Goal: Transaction & Acquisition: Book appointment/travel/reservation

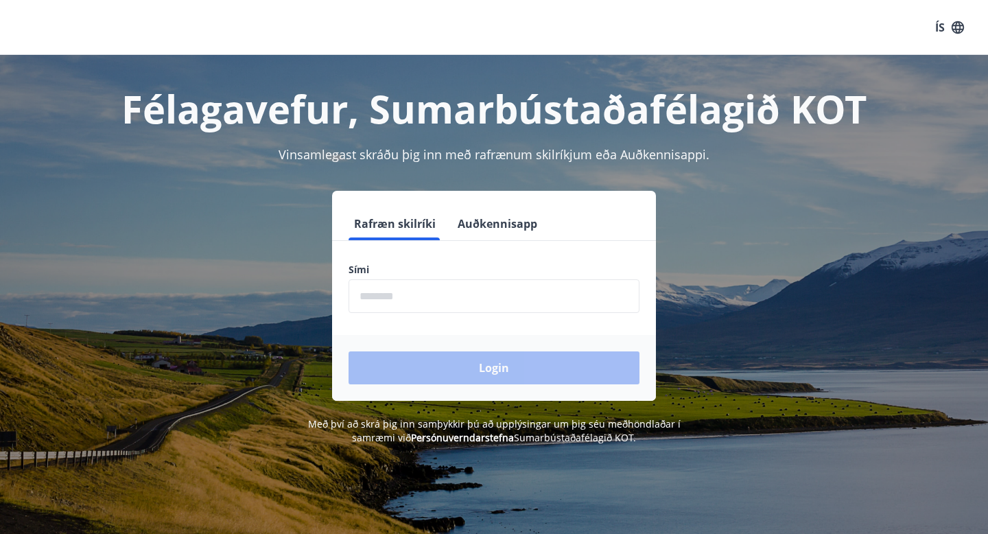
click at [423, 303] on input "phone" at bounding box center [493, 296] width 291 height 34
type input "********"
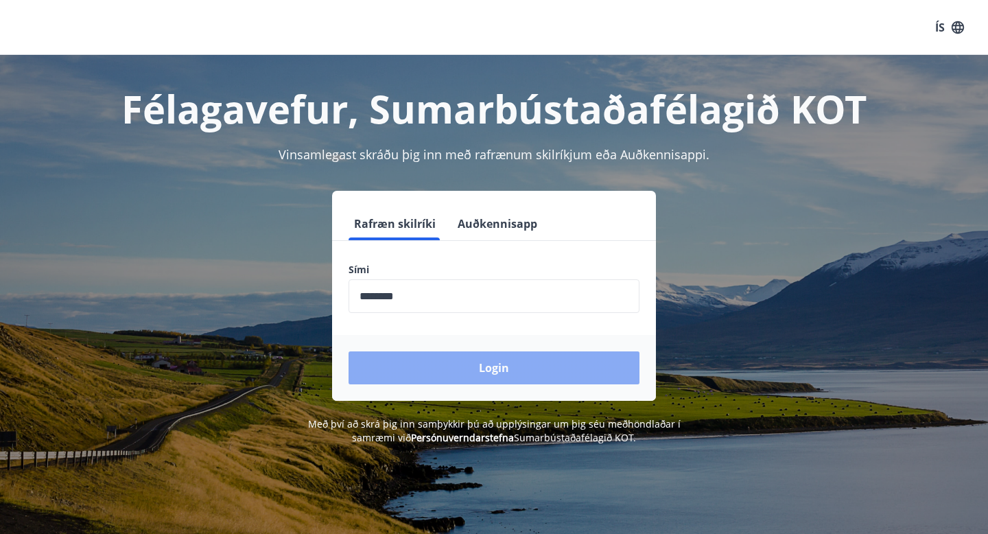
click at [456, 373] on button "Login" at bounding box center [493, 367] width 291 height 33
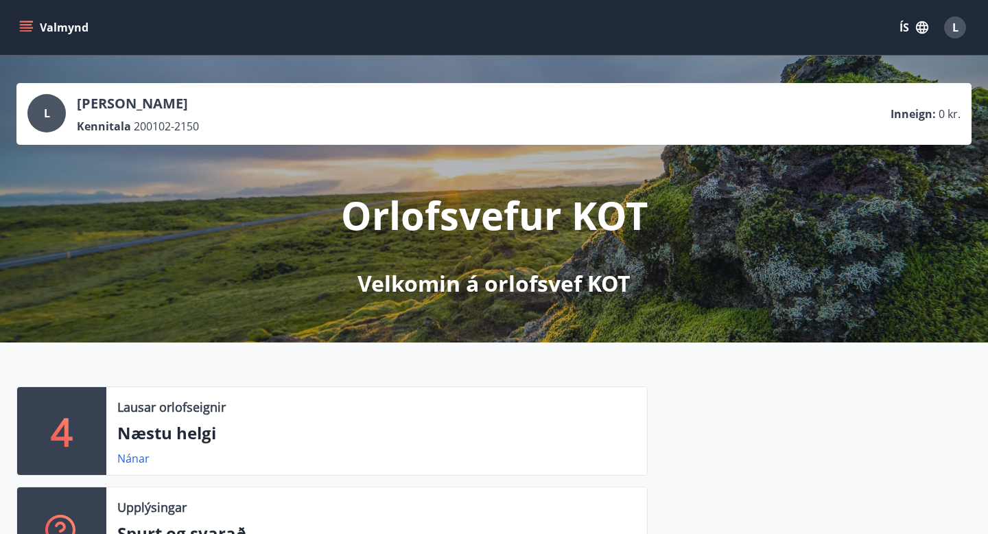
click at [28, 29] on icon "menu" at bounding box center [26, 28] width 14 height 14
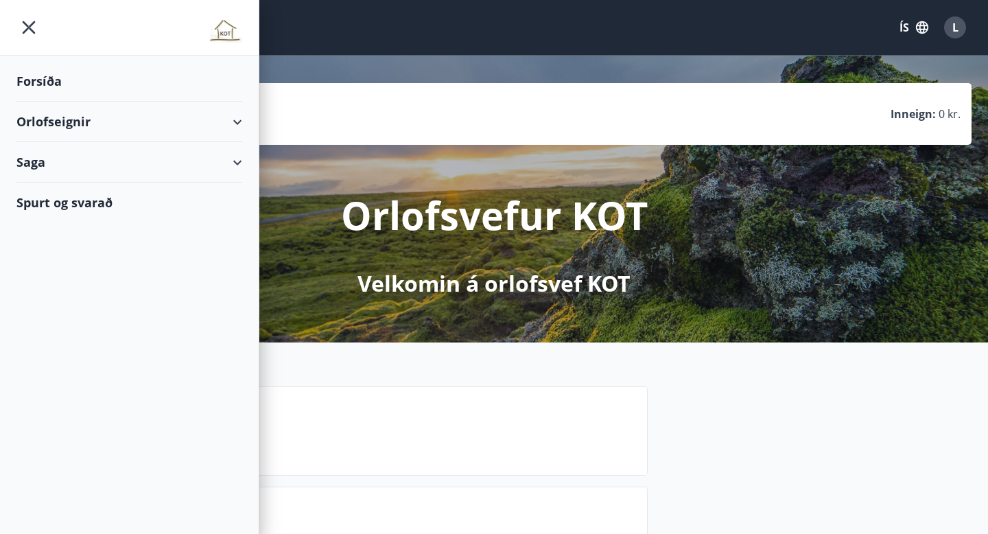
click at [805, 437] on div at bounding box center [810, 486] width 324 height 200
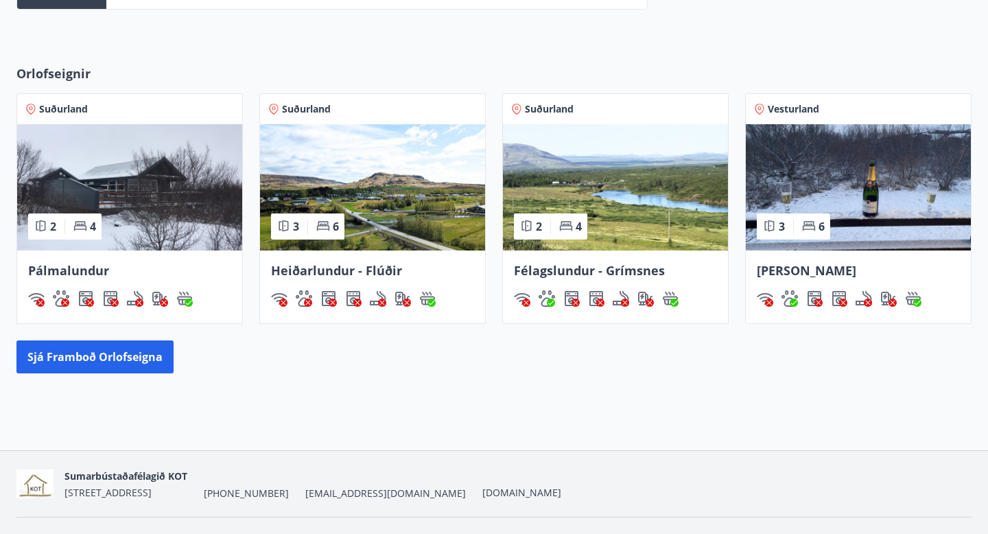
scroll to position [597, 0]
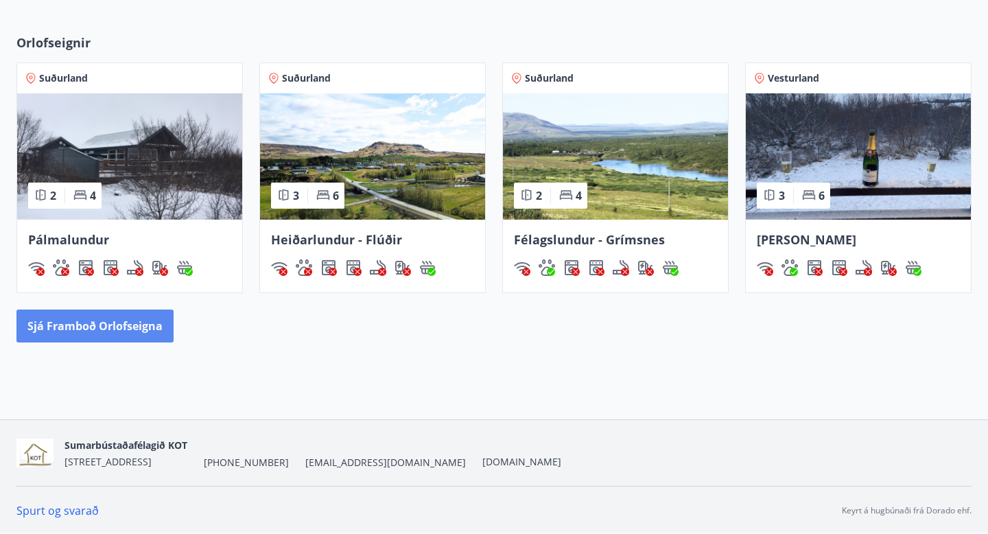
click at [104, 330] on button "Sjá framboð orlofseigna" at bounding box center [94, 325] width 157 height 33
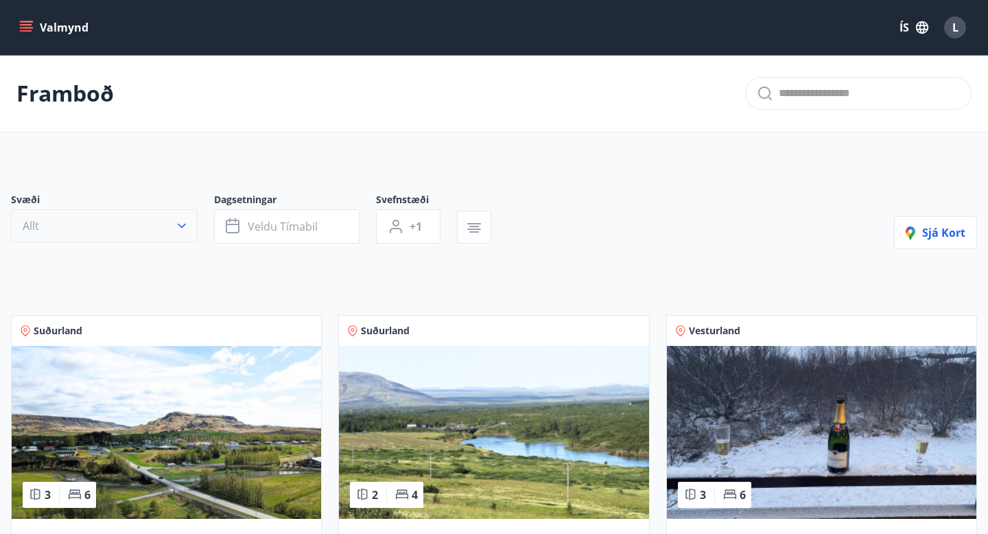
click at [189, 228] on button "Allt" at bounding box center [104, 225] width 187 height 33
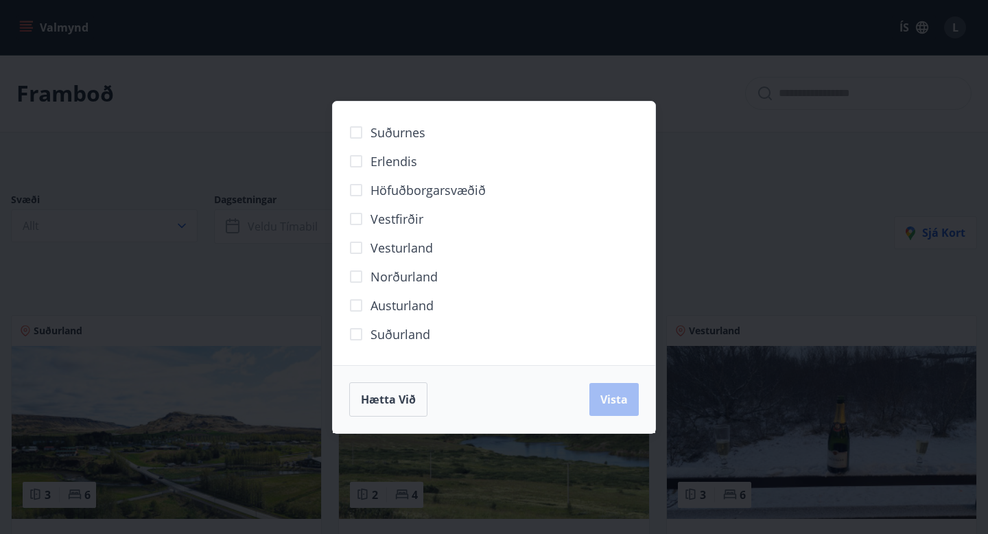
click at [228, 283] on div "Suðurnes Erlendis Höfuðborgarsvæðið Vestfirðir Vesturland Norðurland Austurland…" at bounding box center [494, 267] width 988 height 534
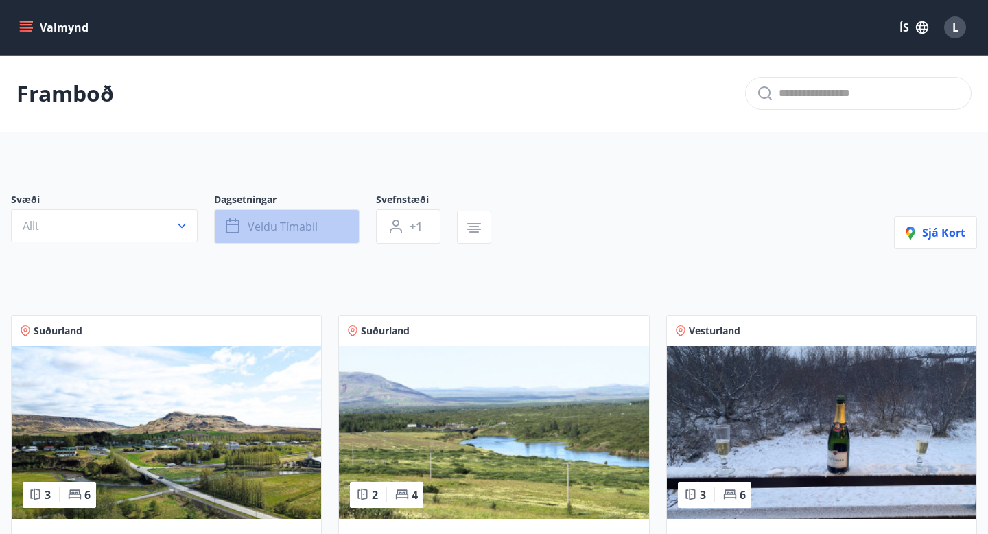
click at [325, 220] on button "Veldu tímabil" at bounding box center [286, 226] width 145 height 34
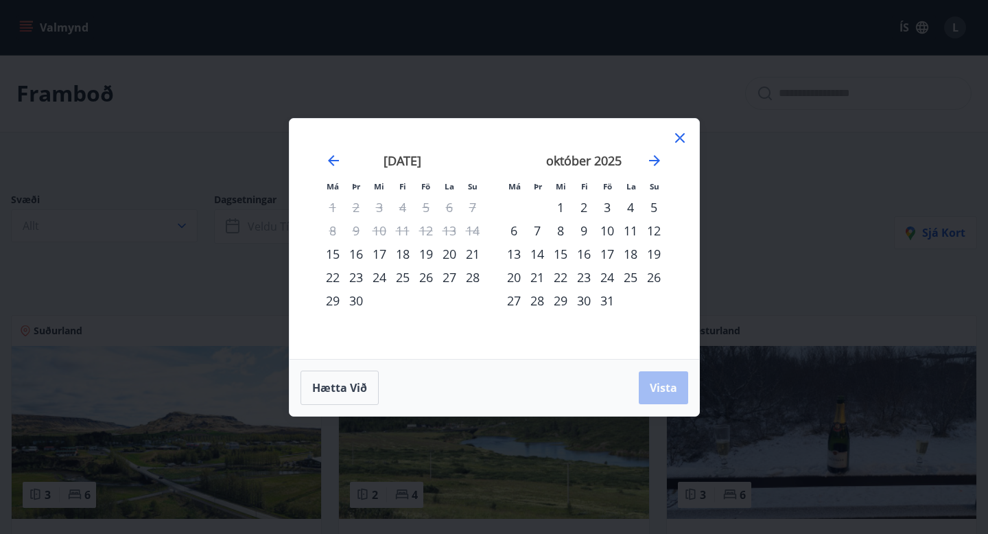
click at [606, 210] on div "3" at bounding box center [606, 207] width 23 height 23
click at [652, 204] on div "5" at bounding box center [653, 207] width 23 height 23
click at [649, 390] on button "Vista" at bounding box center [663, 387] width 49 height 33
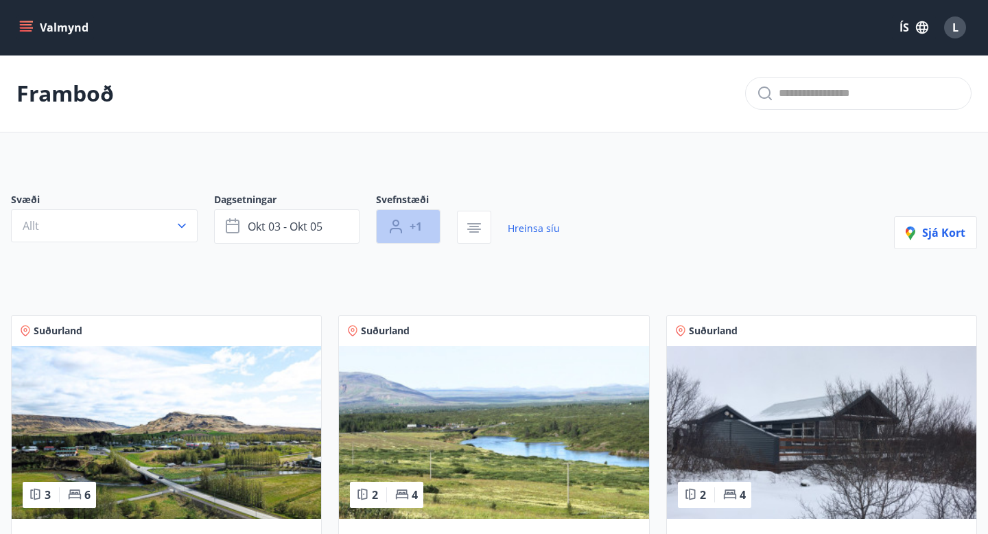
click at [414, 230] on span "+1" at bounding box center [416, 226] width 12 height 15
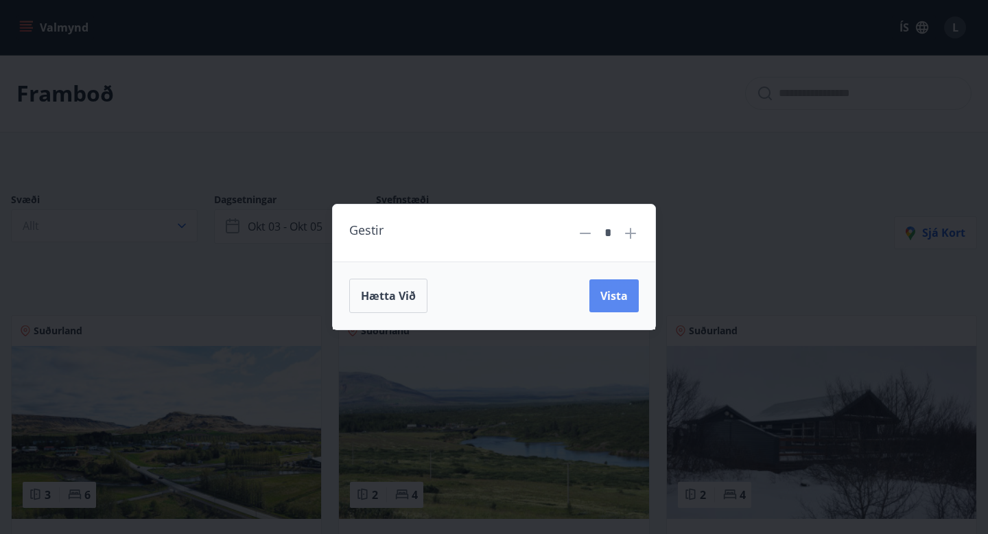
click at [624, 300] on span "Vista" at bounding box center [613, 295] width 27 height 15
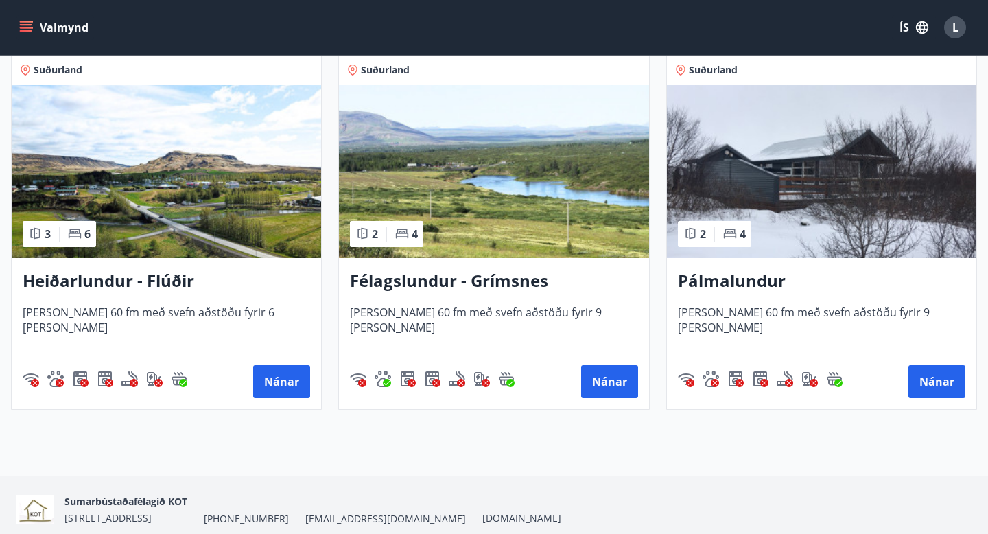
scroll to position [240, 0]
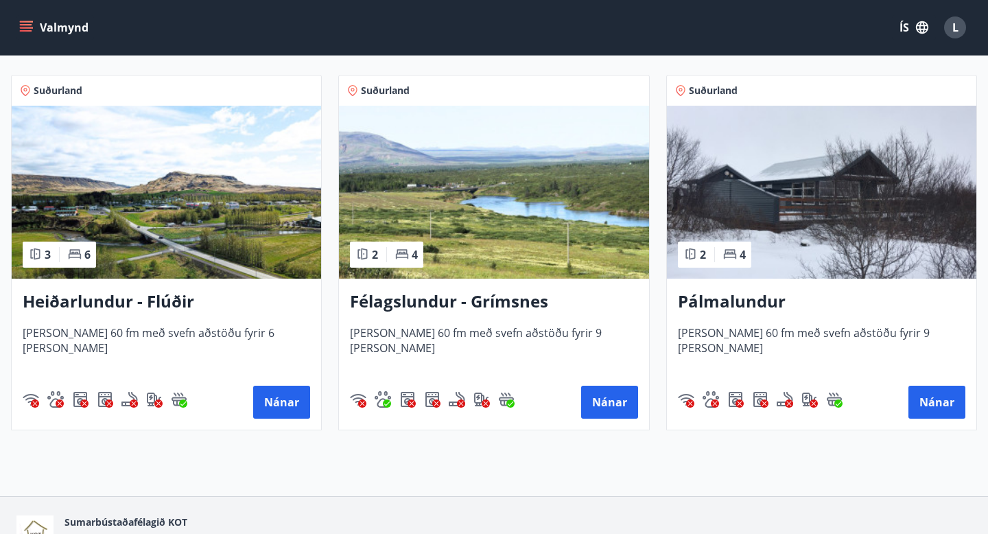
click at [746, 302] on h3 "Pálmalundur" at bounding box center [821, 301] width 287 height 25
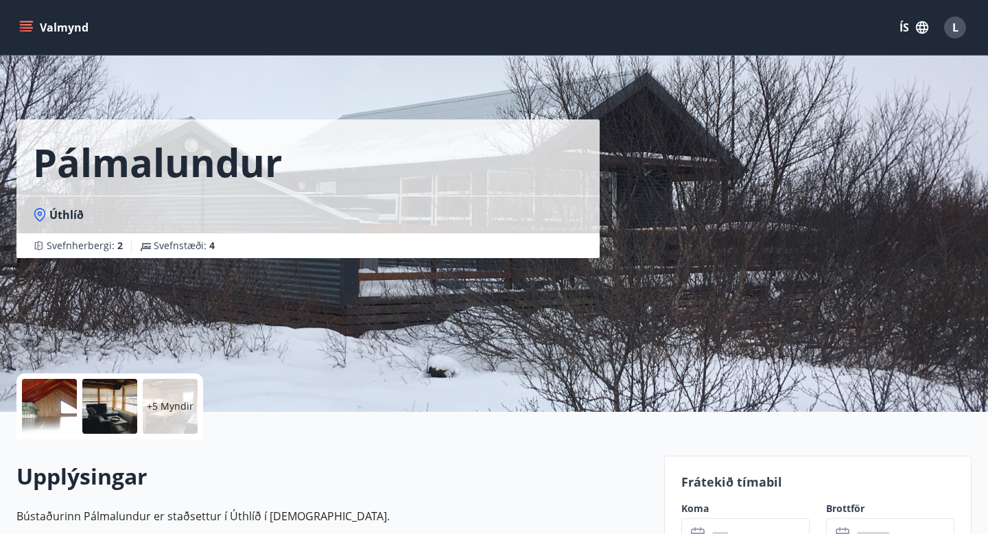
click at [48, 411] on div at bounding box center [49, 406] width 55 height 55
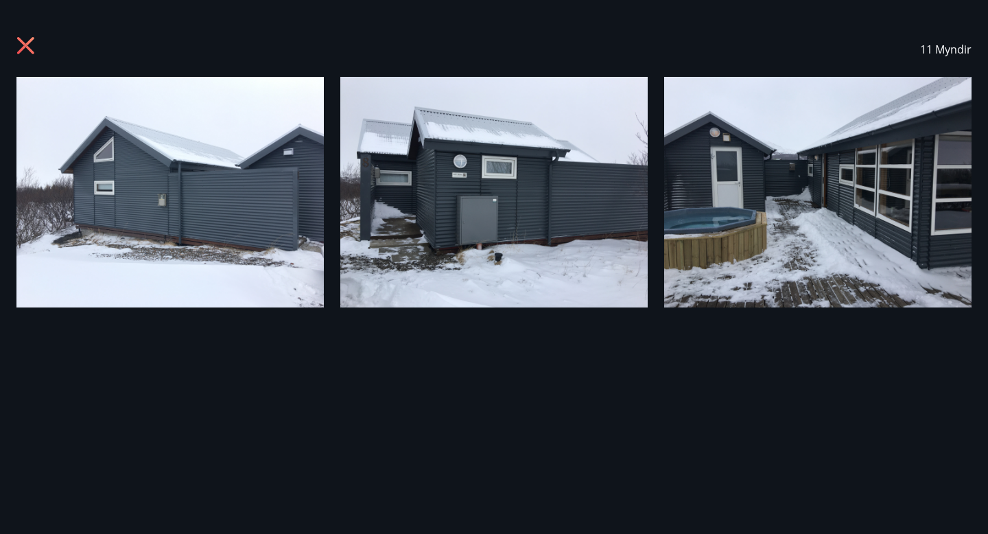
click at [32, 45] on icon at bounding box center [27, 47] width 22 height 22
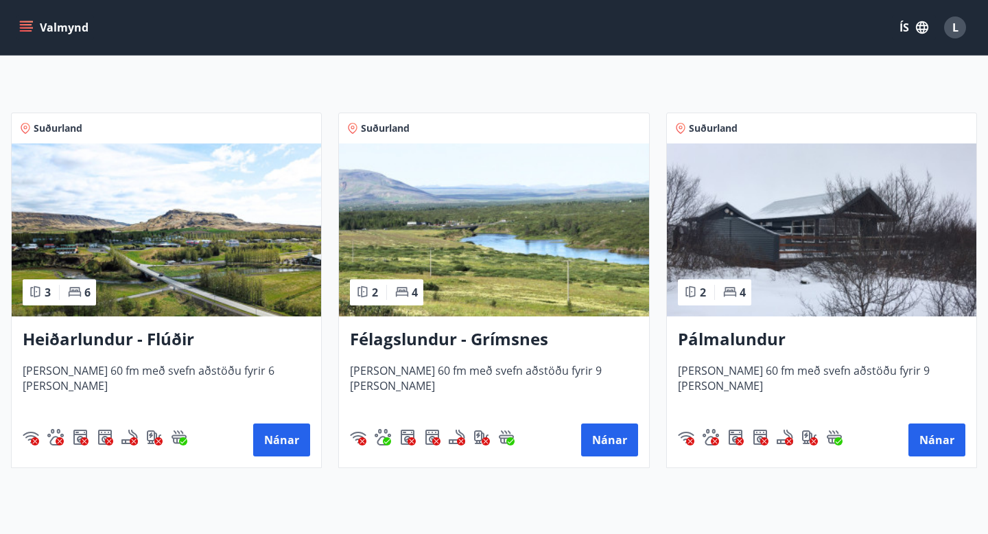
scroll to position [204, 0]
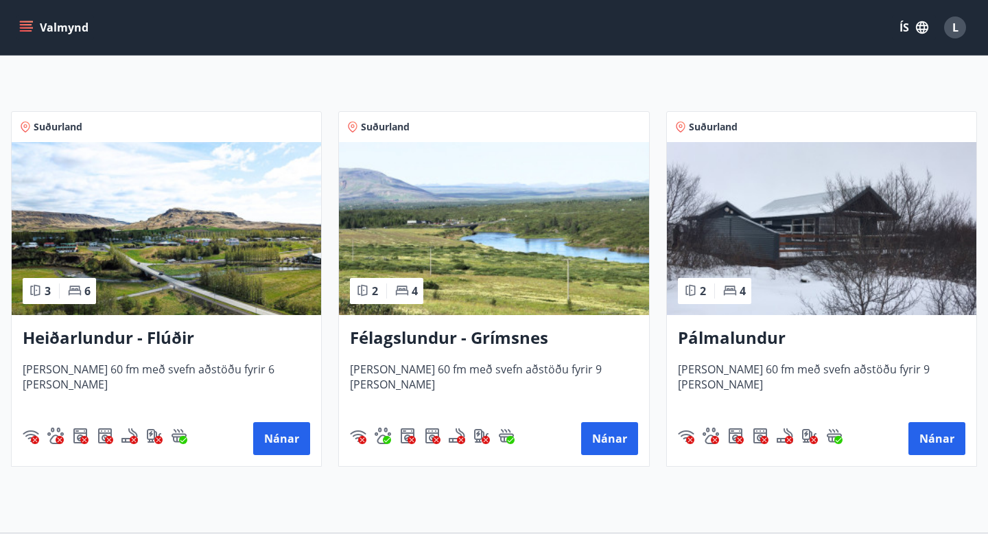
click at [418, 340] on h3 "Félagslundur - Grímsnes" at bounding box center [493, 338] width 287 height 25
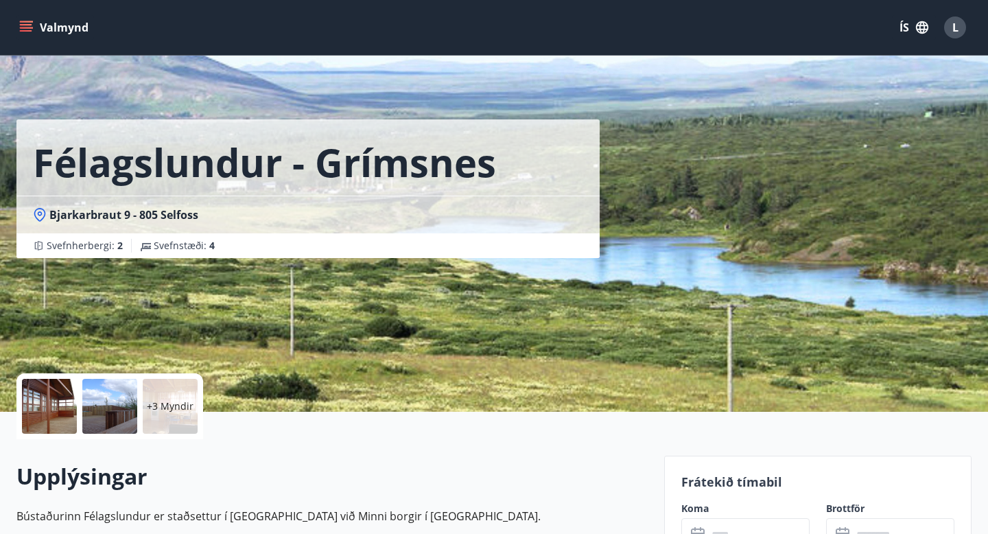
scroll to position [19, 0]
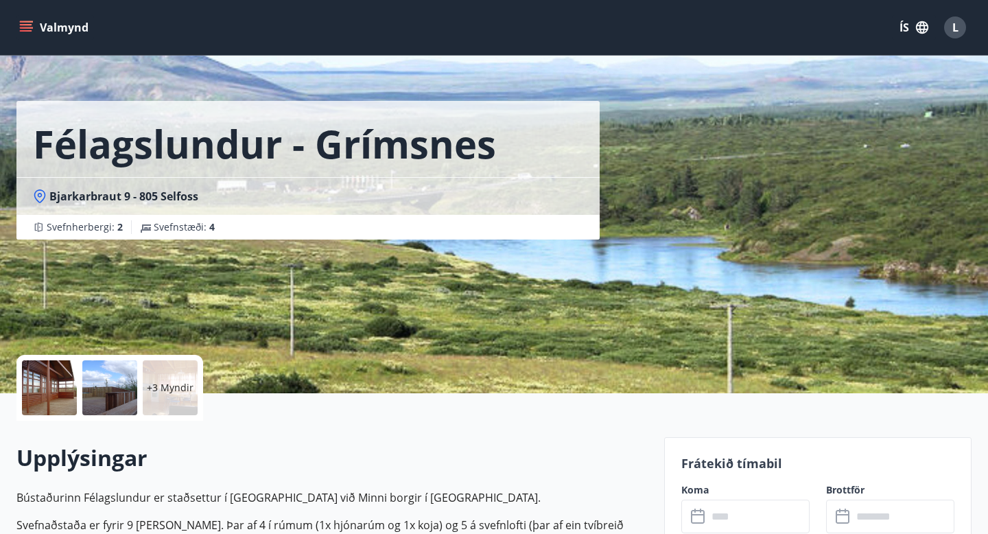
click at [157, 395] on div "+3 Myndir" at bounding box center [170, 387] width 55 height 55
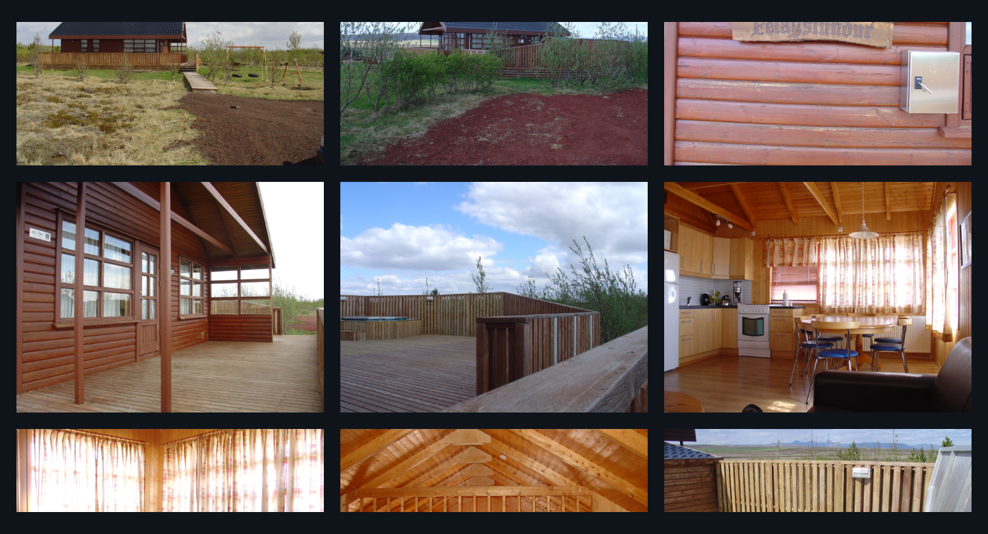
scroll to position [0, 0]
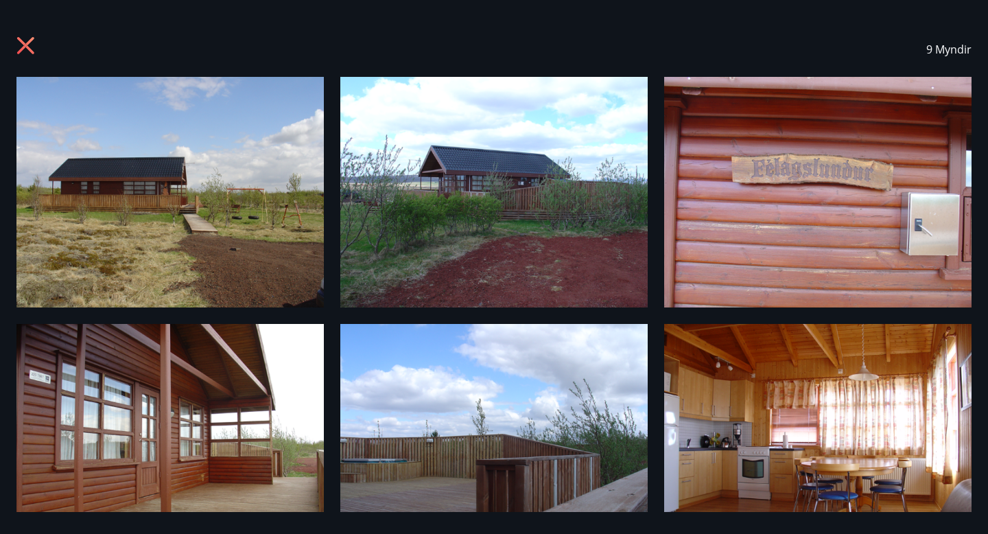
click at [19, 45] on icon at bounding box center [27, 47] width 22 height 22
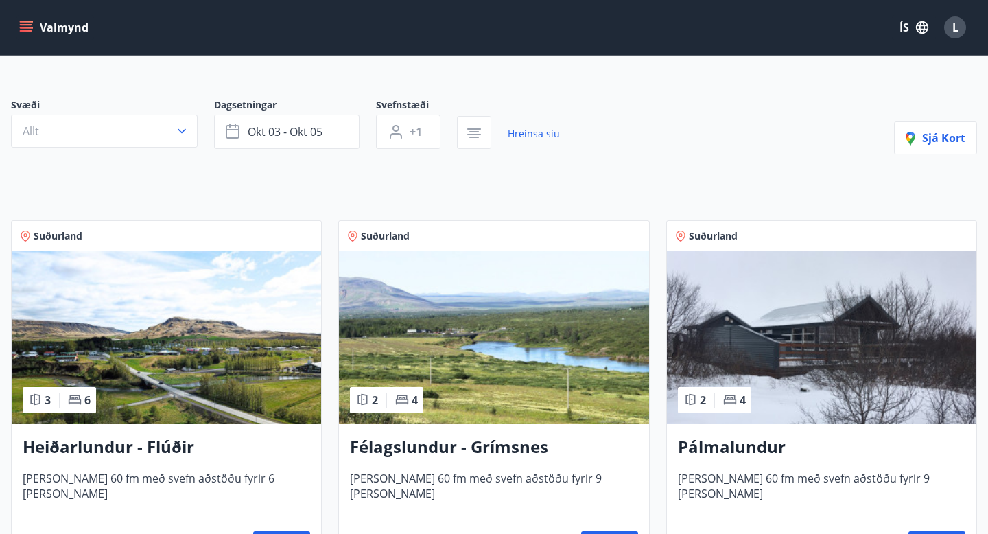
click at [116, 449] on h3 "Heiðarlundur - Flúðir" at bounding box center [166, 447] width 287 height 25
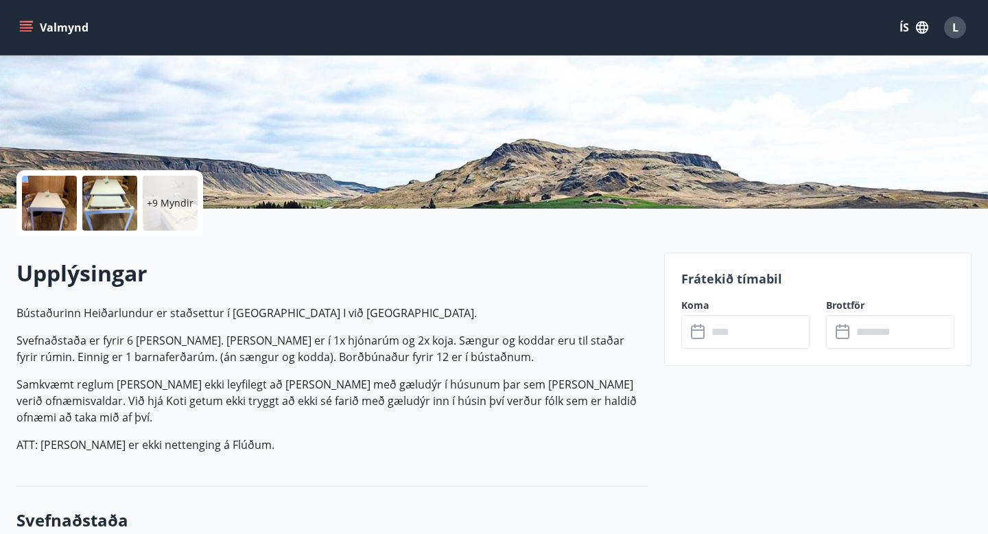
scroll to position [211, 0]
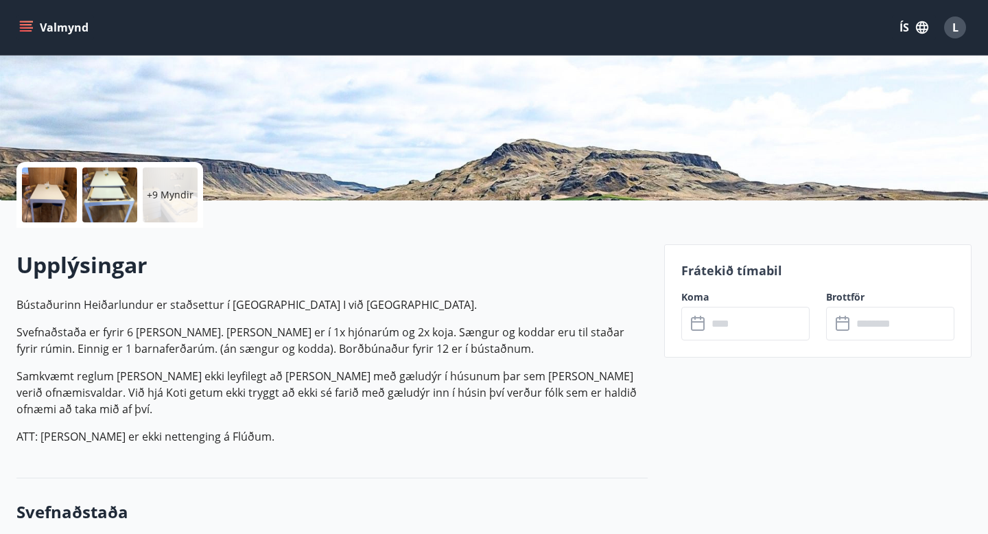
click at [180, 204] on div "+9 Myndir" at bounding box center [170, 194] width 55 height 55
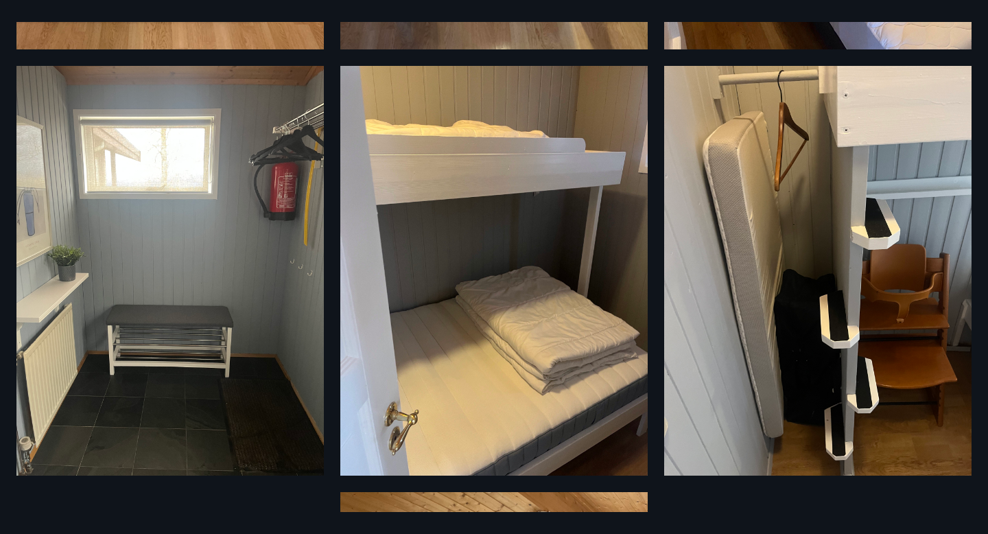
scroll to position [689, 0]
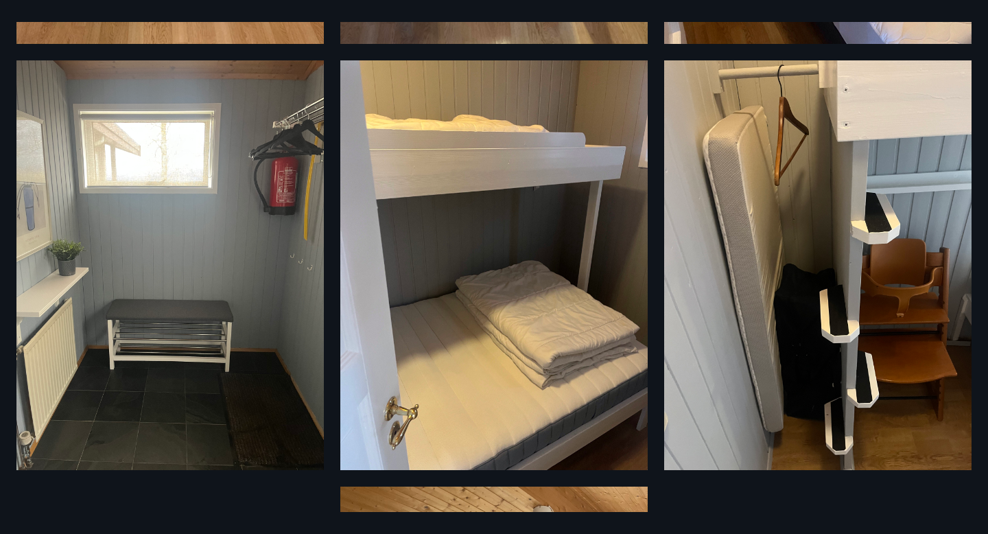
click at [987, 152] on div "15 Myndir" at bounding box center [494, 267] width 988 height 490
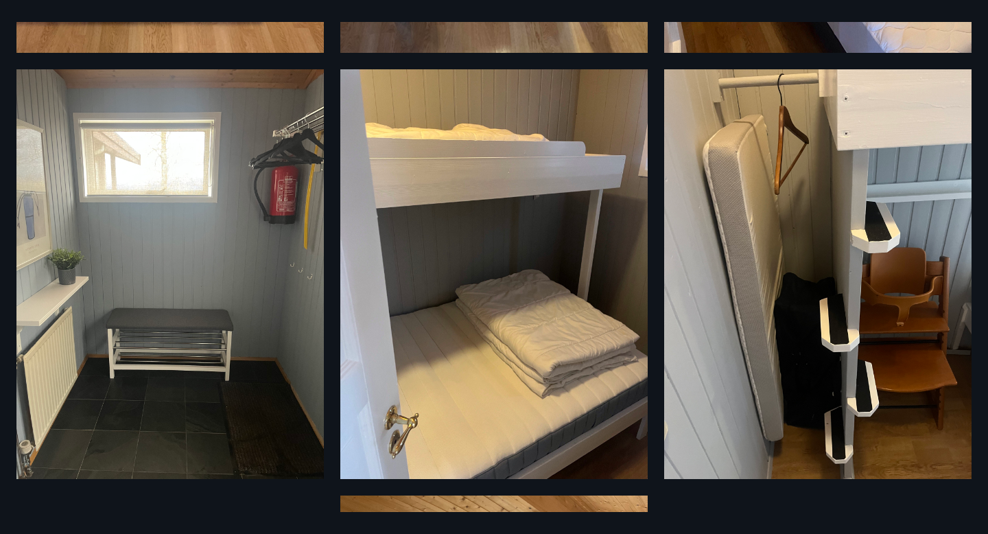
click at [984, 230] on div "15 Myndir" at bounding box center [494, 267] width 988 height 490
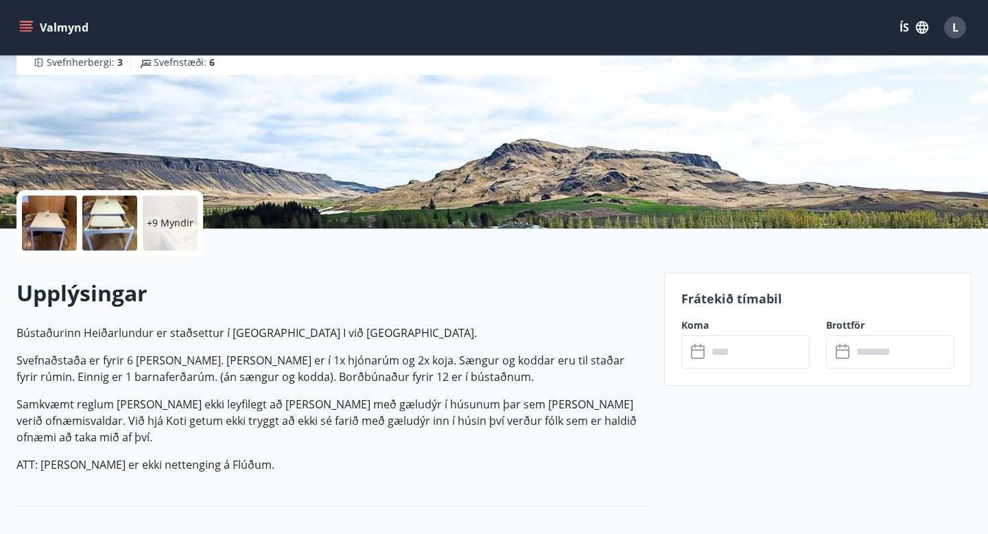
scroll to position [261, 0]
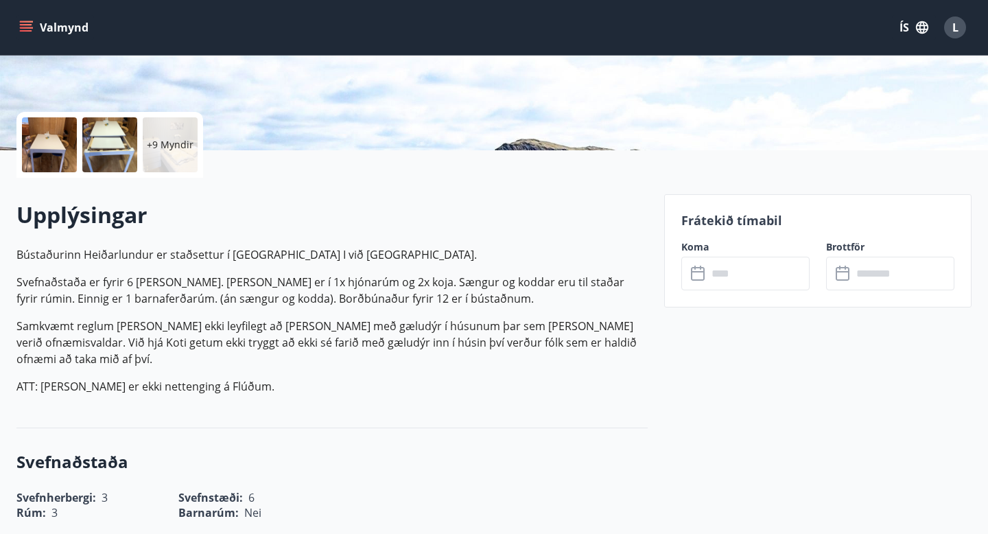
click at [169, 135] on div "+9 Myndir" at bounding box center [170, 144] width 55 height 55
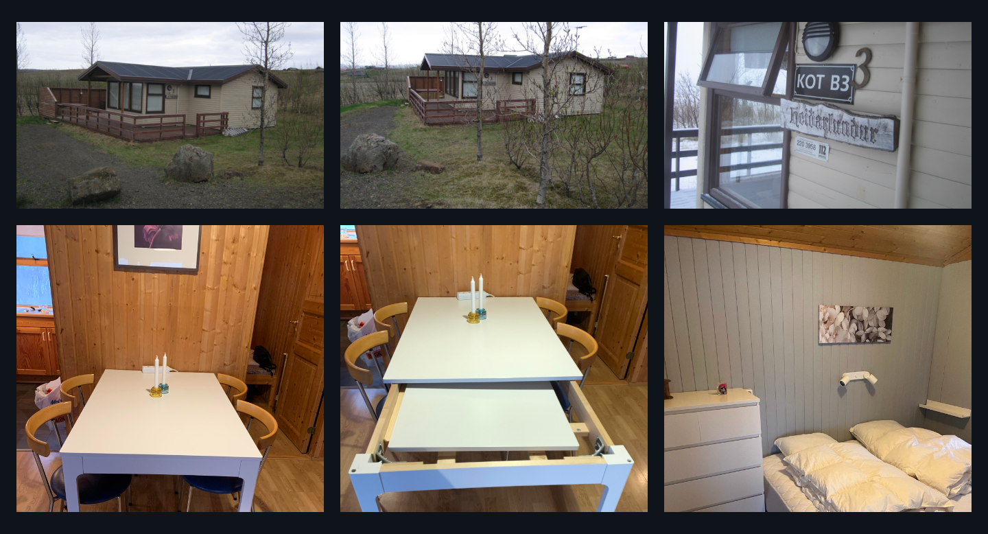
scroll to position [0, 0]
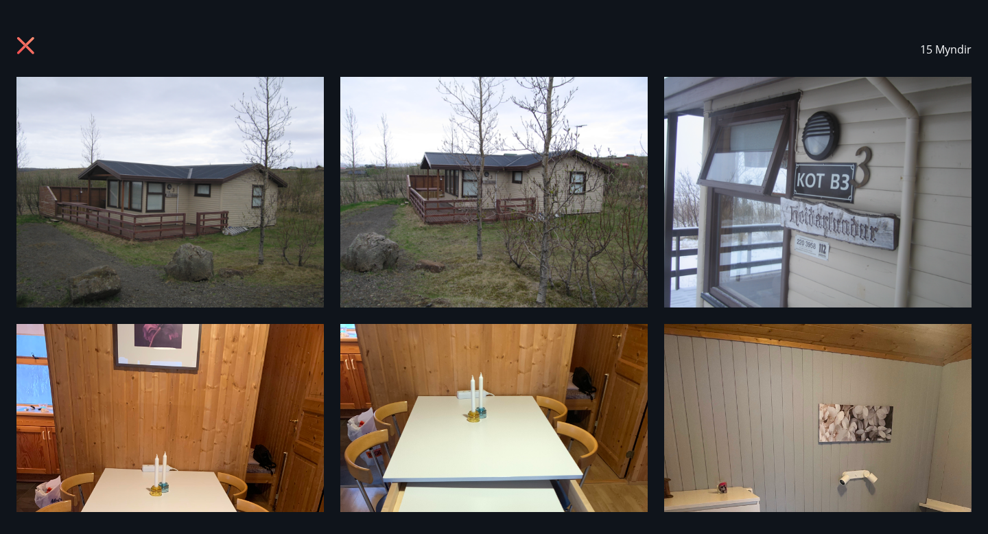
click at [26, 46] on icon at bounding box center [25, 45] width 17 height 17
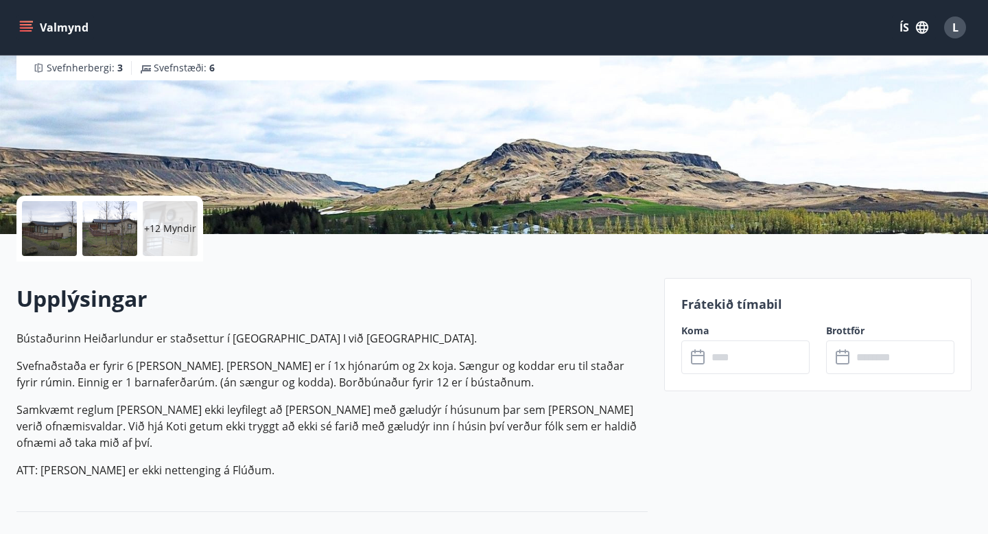
scroll to position [179, 0]
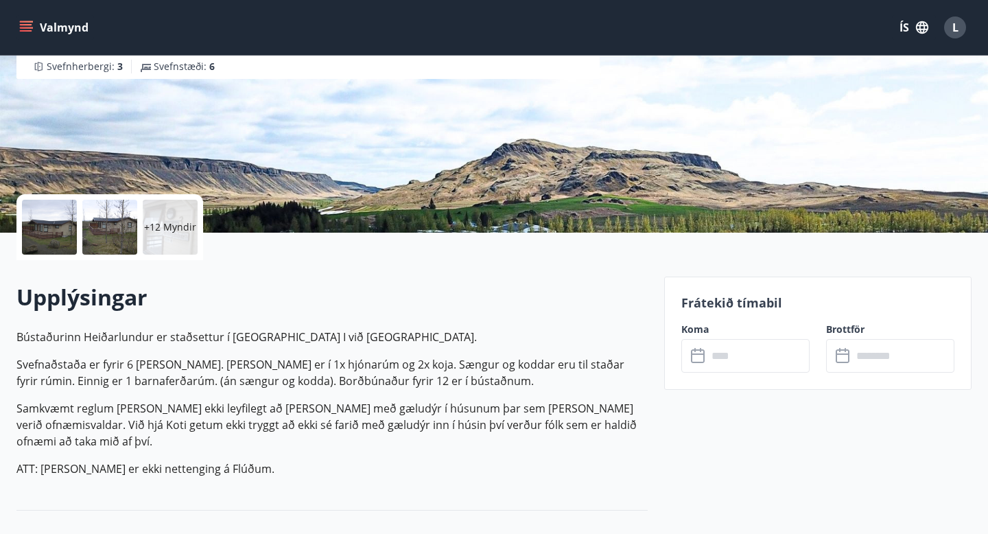
click at [740, 359] on input "text" at bounding box center [758, 356] width 102 height 34
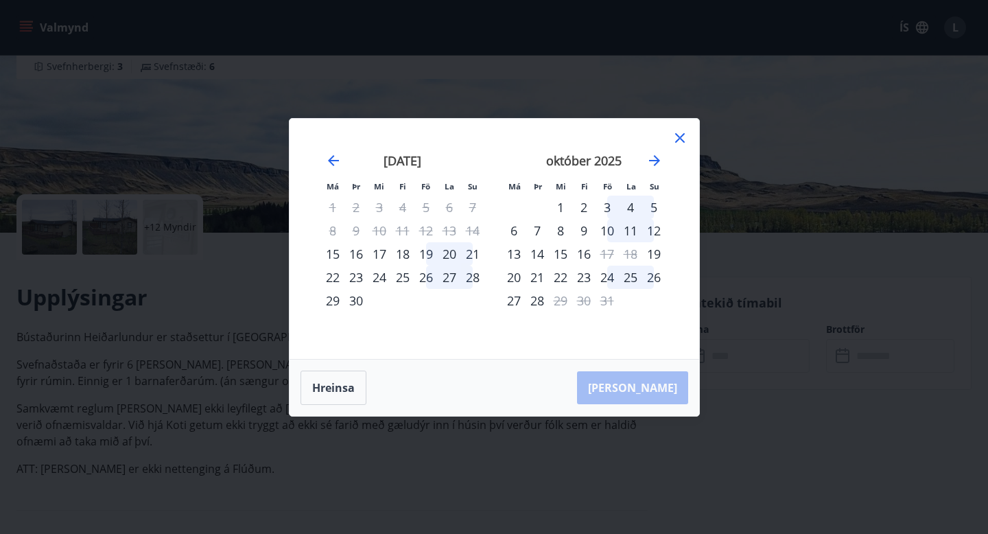
click at [680, 139] on icon at bounding box center [680, 138] width 16 height 16
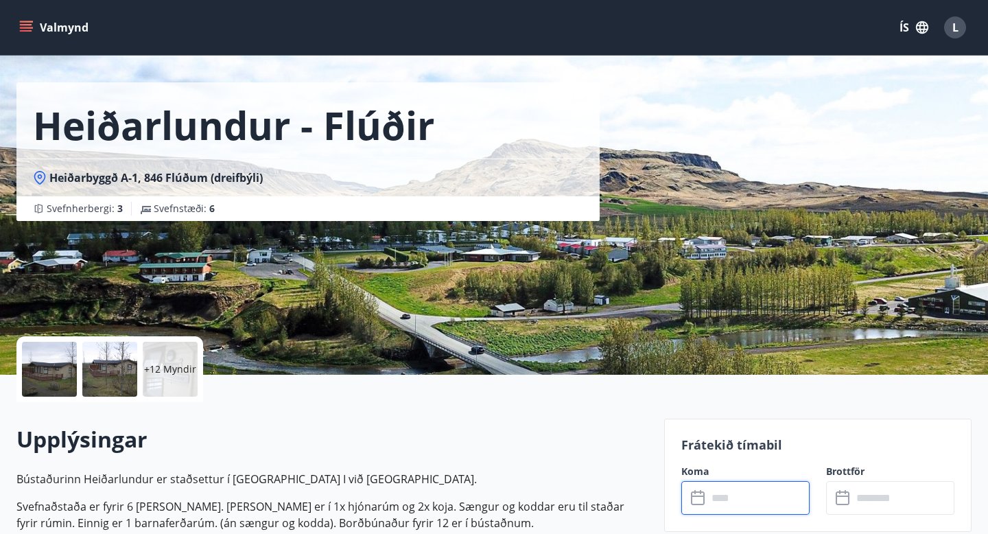
scroll to position [50, 0]
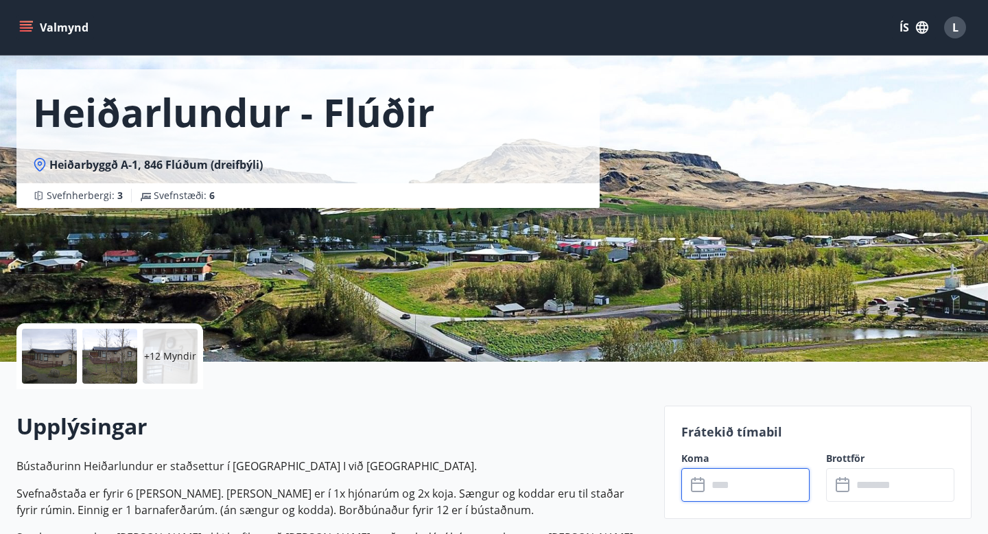
click at [172, 353] on p "+12 Myndir" at bounding box center [170, 356] width 52 height 14
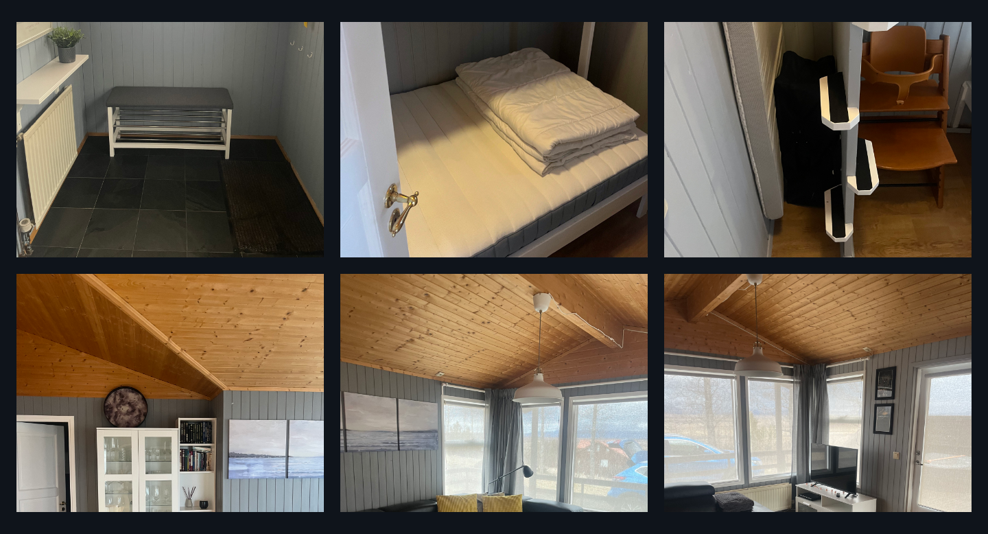
scroll to position [652, 0]
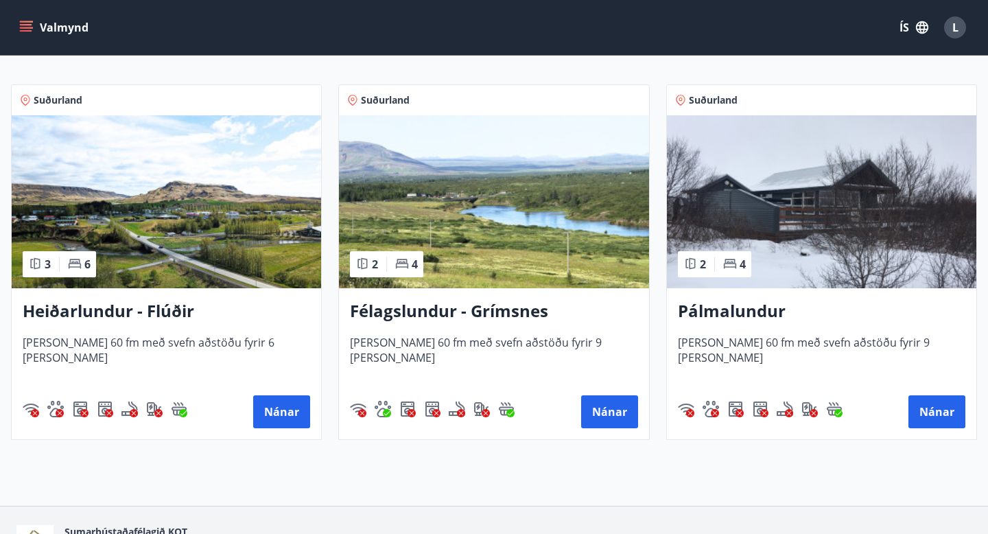
scroll to position [243, 0]
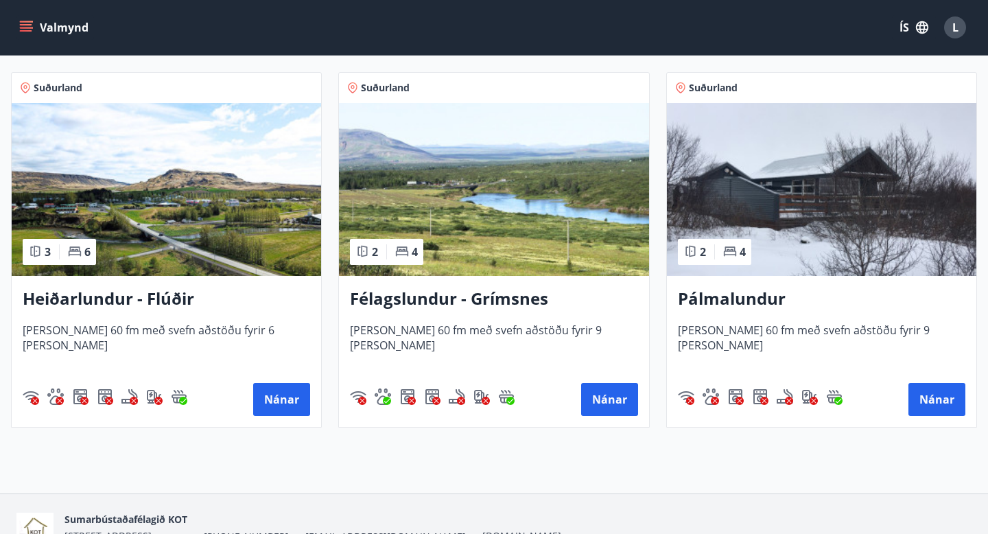
click at [121, 298] on h3 "Heiðarlundur - Flúðir" at bounding box center [166, 299] width 287 height 25
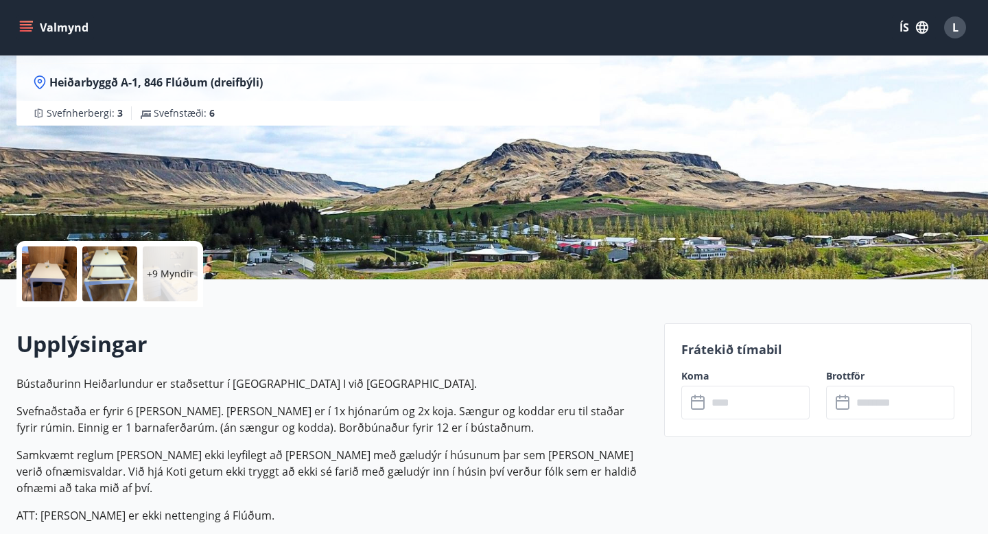
scroll to position [82, 0]
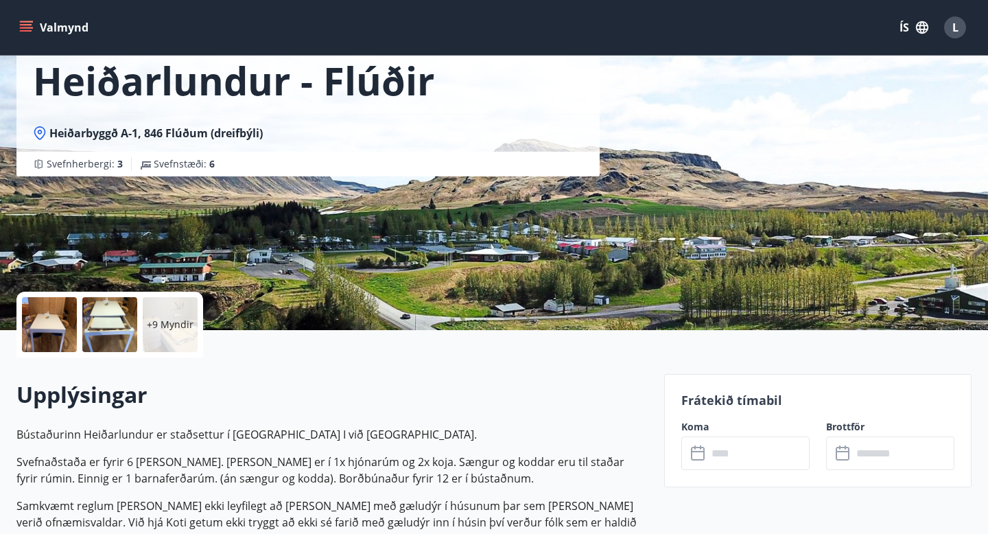
click at [152, 312] on div "+9 Myndir" at bounding box center [170, 324] width 55 height 55
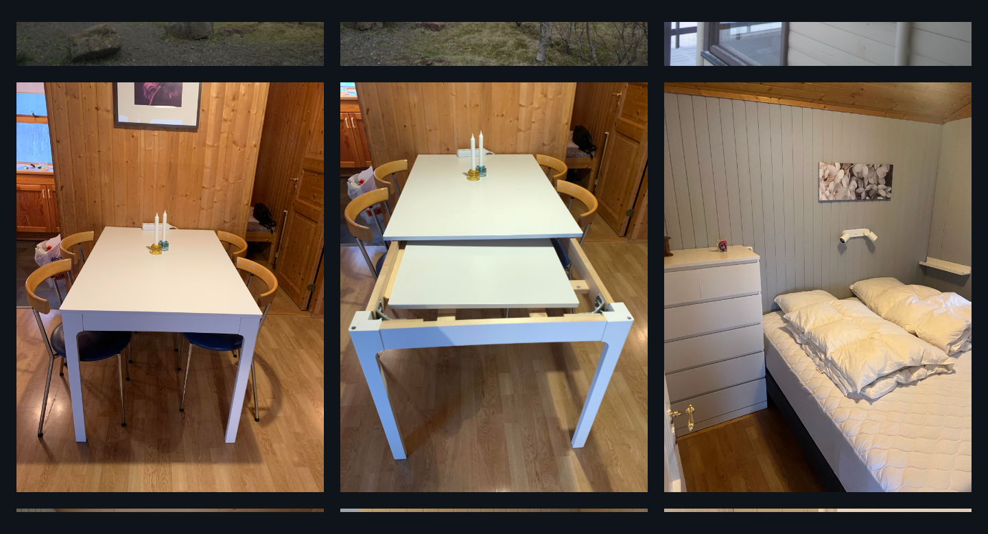
scroll to position [0, 0]
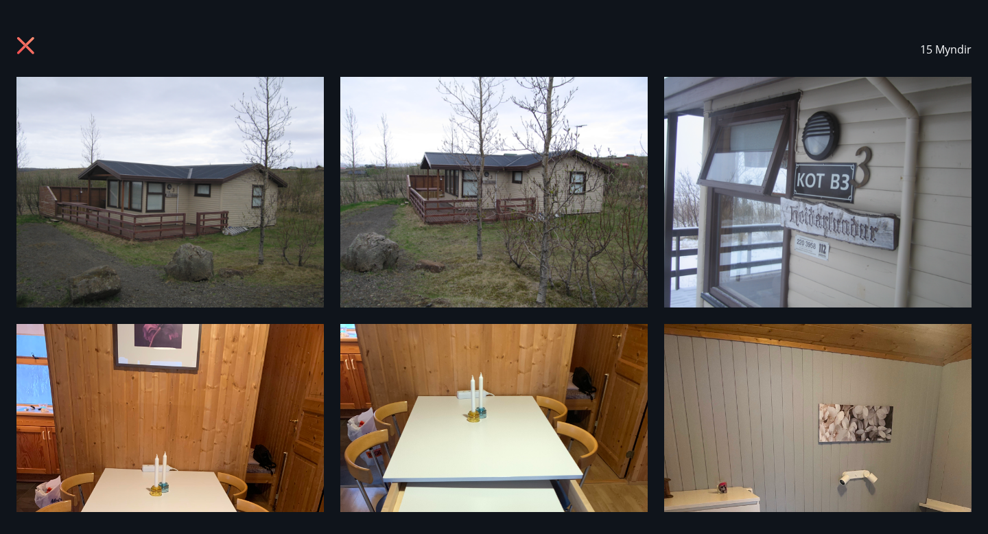
click at [25, 54] on icon at bounding box center [27, 47] width 22 height 22
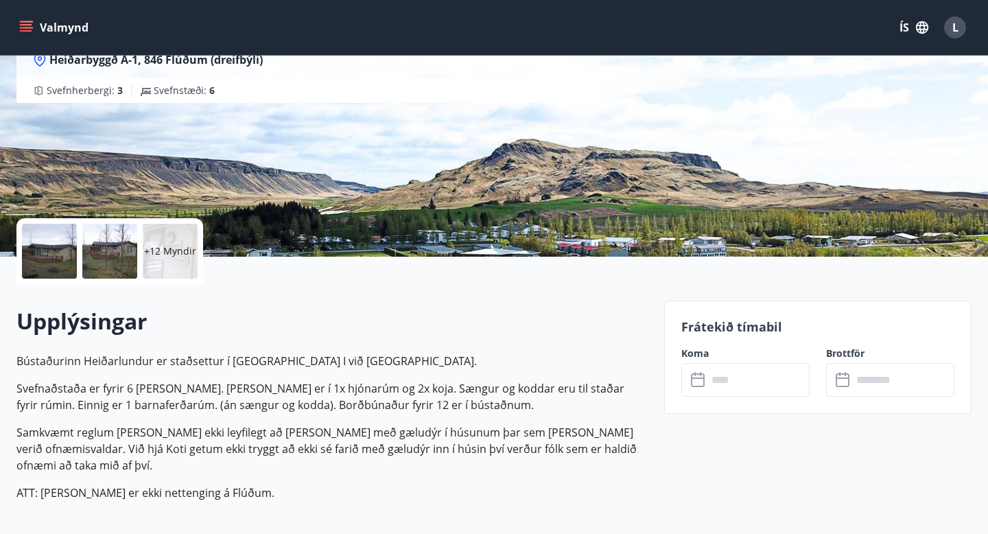
scroll to position [156, 0]
click at [758, 386] on input "text" at bounding box center [758, 379] width 102 height 34
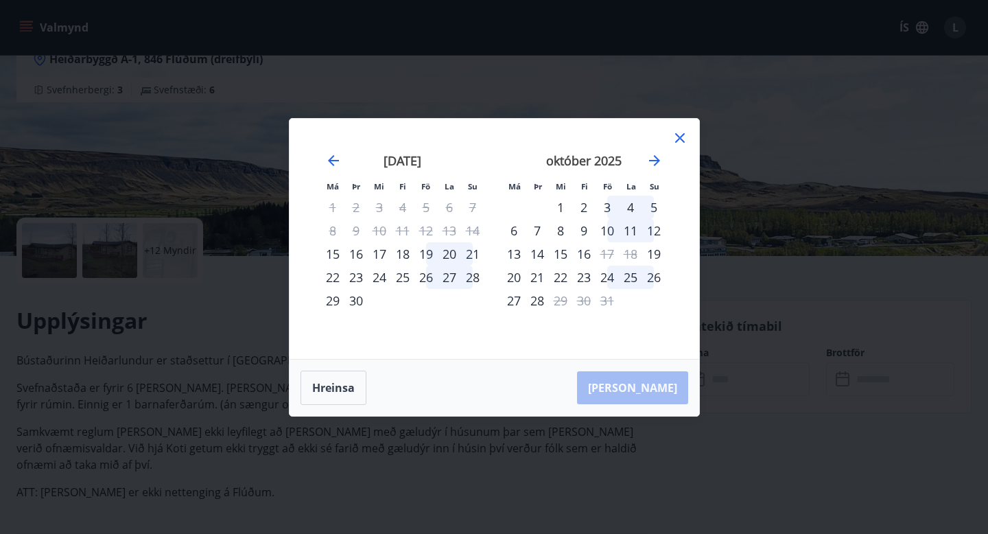
click at [609, 206] on div "3" at bounding box center [606, 207] width 23 height 23
click at [654, 204] on div "5" at bounding box center [653, 207] width 23 height 23
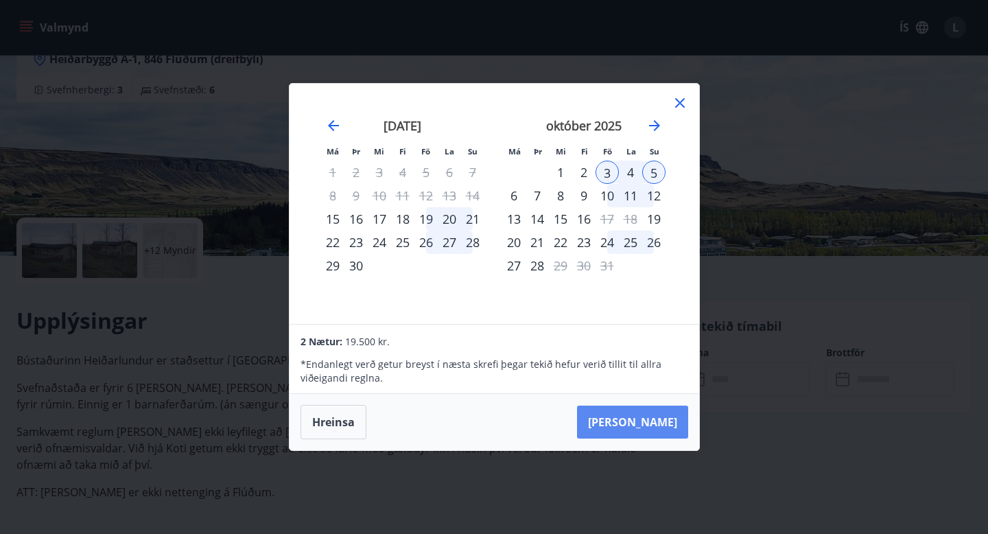
click at [659, 426] on button "Taka Frá" at bounding box center [632, 421] width 111 height 33
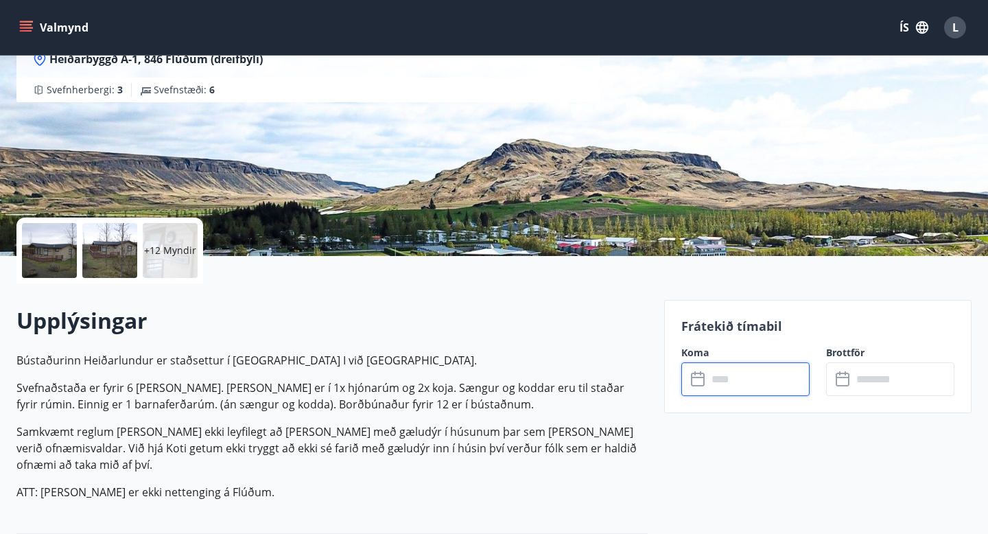
type input "******"
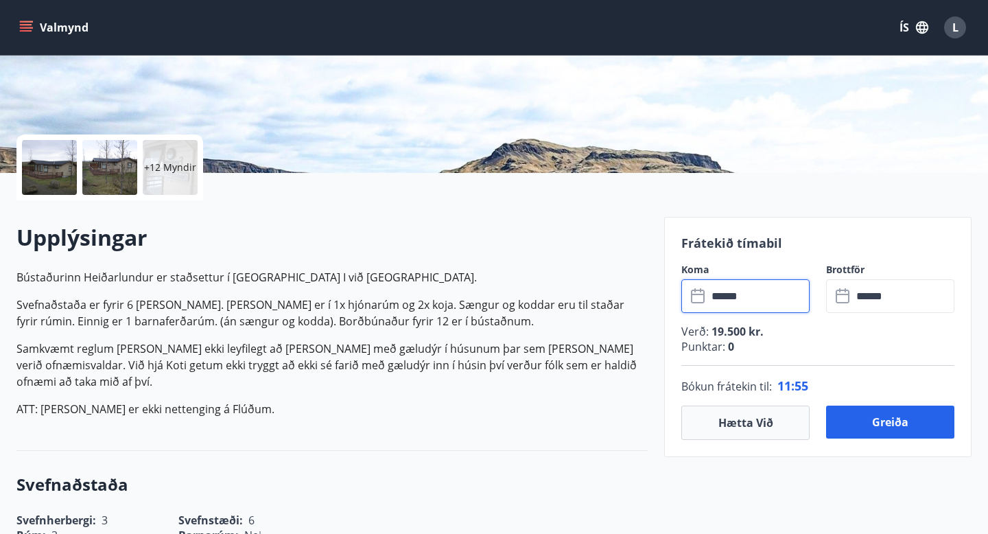
scroll to position [244, 0]
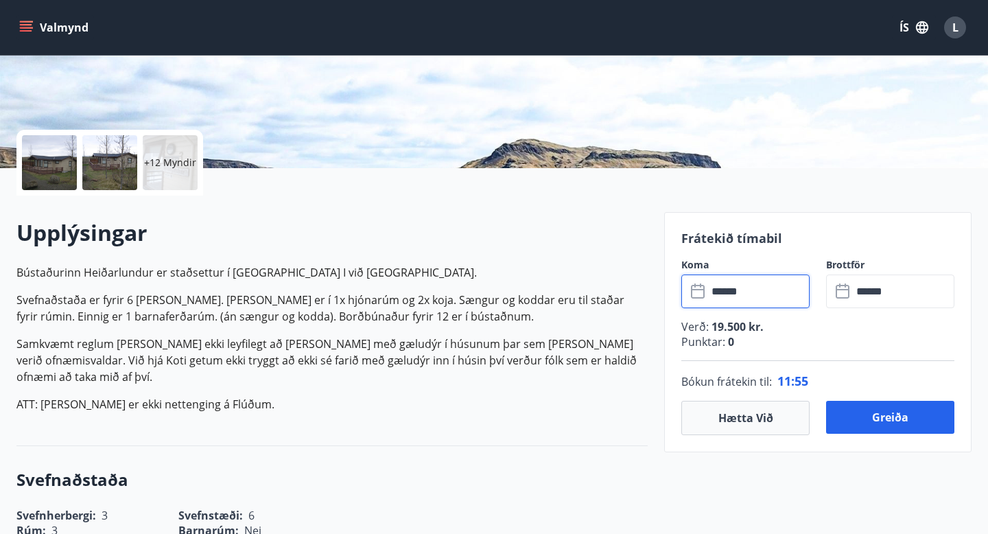
click at [171, 164] on p "+12 Myndir" at bounding box center [170, 163] width 52 height 14
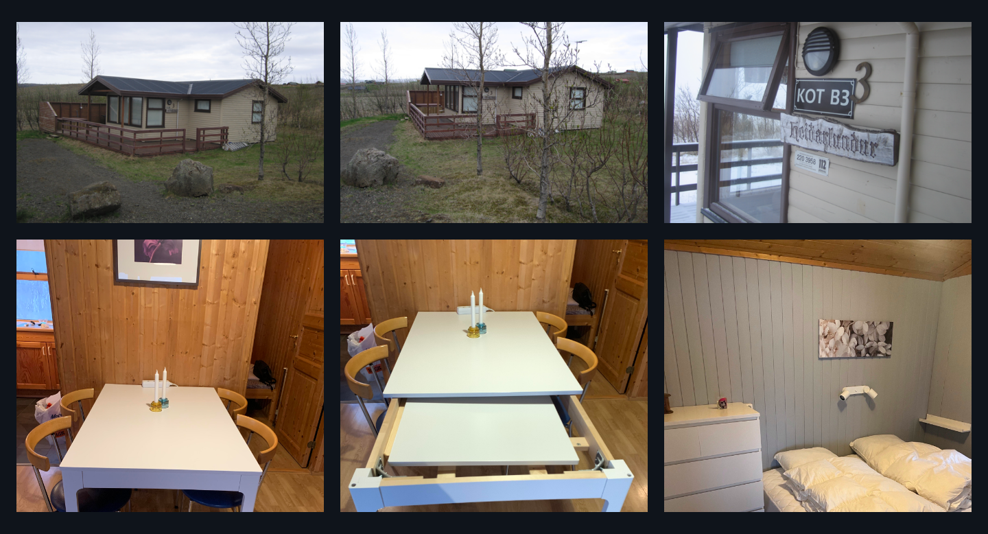
scroll to position [0, 0]
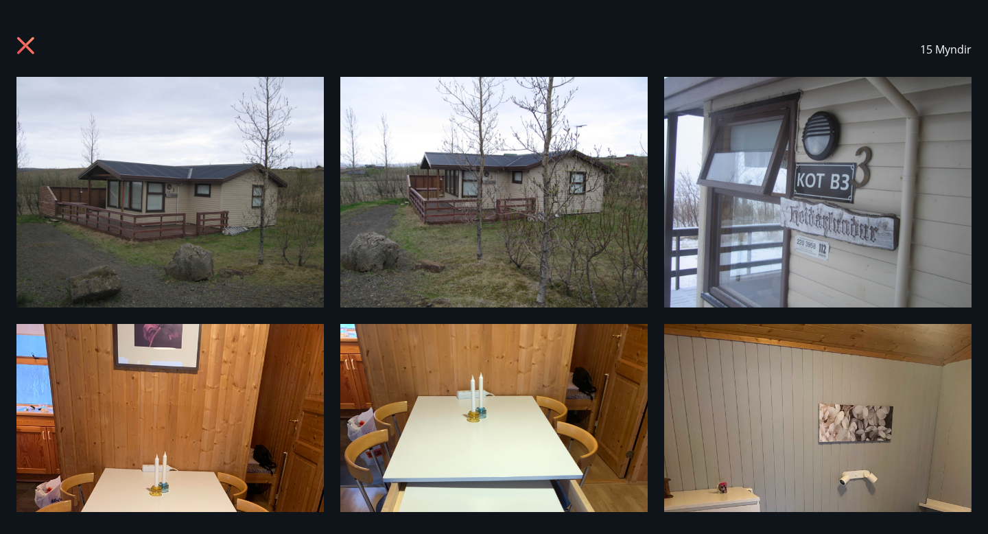
click at [21, 48] on icon at bounding box center [25, 45] width 17 height 17
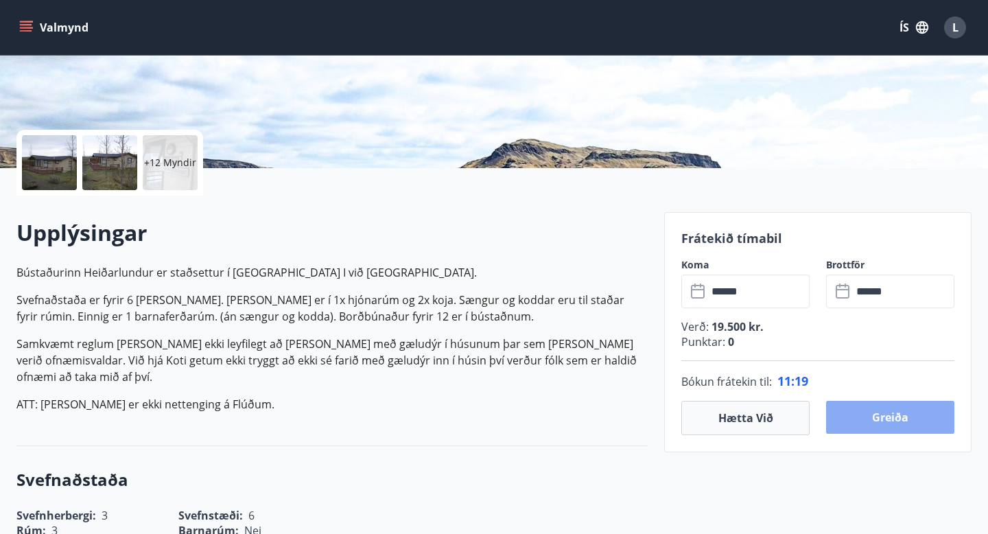
click at [895, 424] on button "Greiða" at bounding box center [890, 417] width 128 height 33
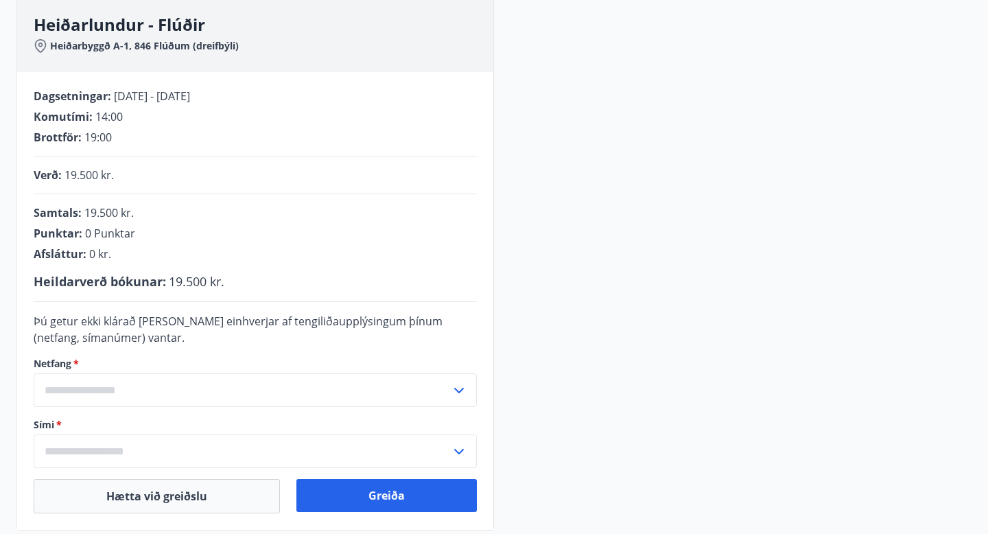
scroll to position [244, 0]
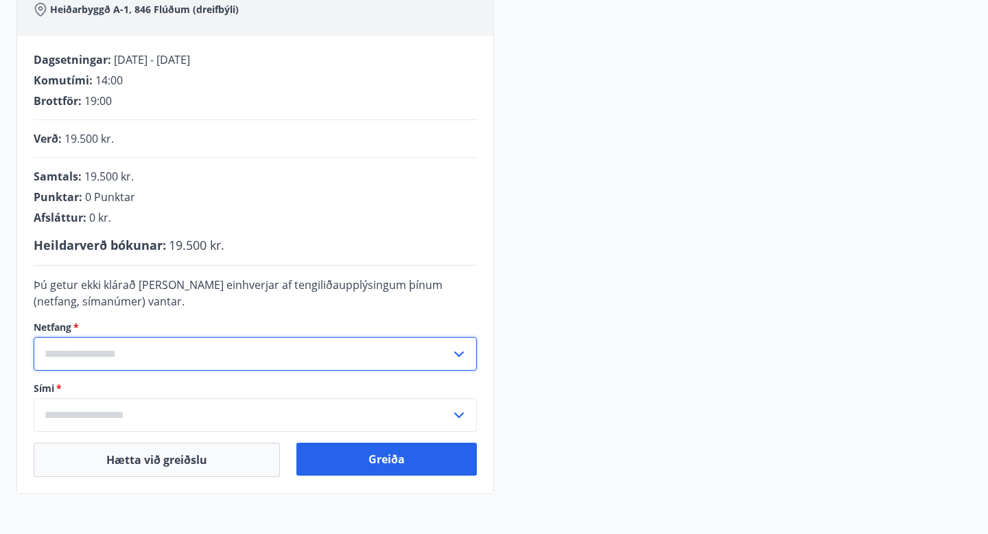
click at [183, 358] on input "text" at bounding box center [242, 354] width 417 height 34
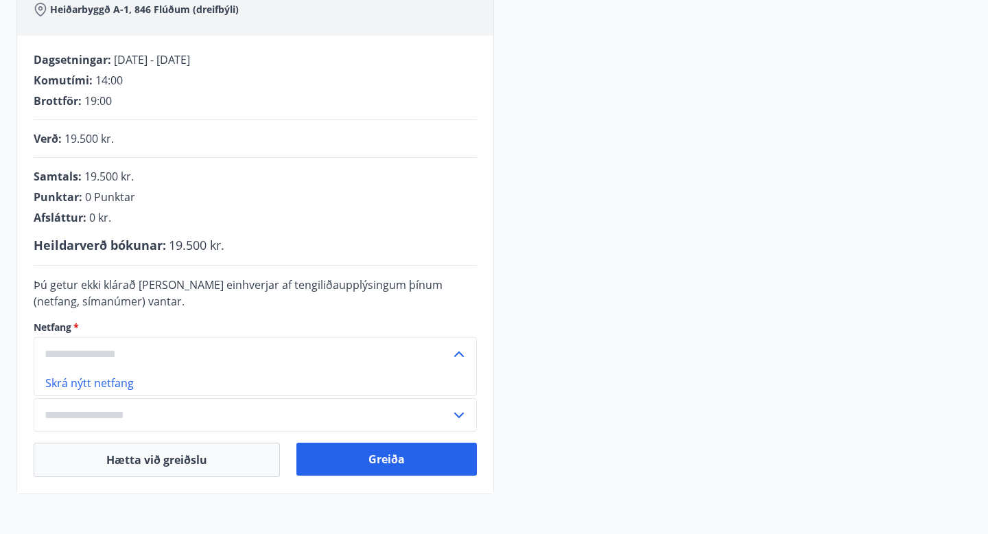
click at [641, 352] on div "Heiðarlundur - Flúðir Heiðarbyggð A-1, 846 Flúðum (dreifbýli) Dagsetningar : 03…" at bounding box center [493, 227] width 955 height 534
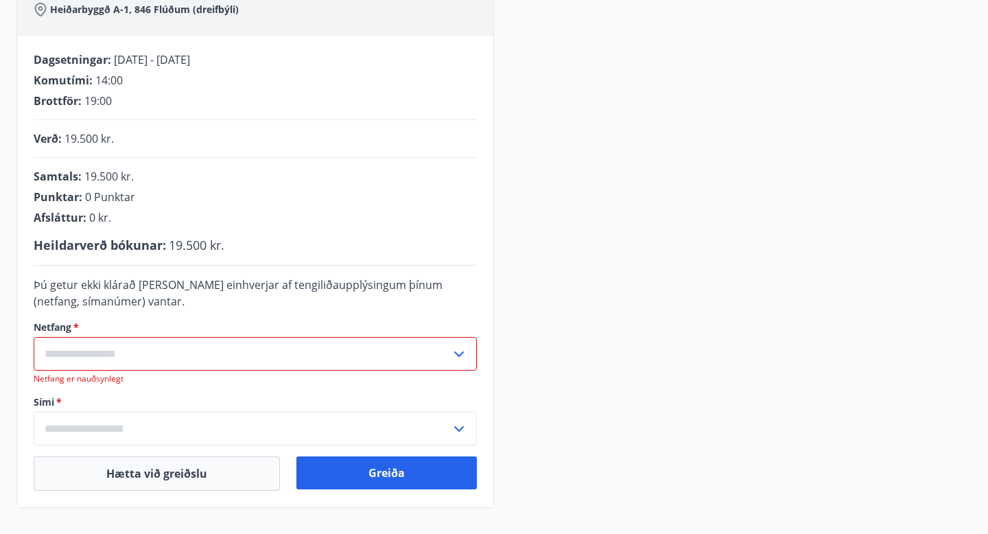
click at [407, 353] on input "text" at bounding box center [242, 354] width 417 height 34
click at [169, 385] on li "Skrá nýtt netfang" at bounding box center [255, 382] width 442 height 25
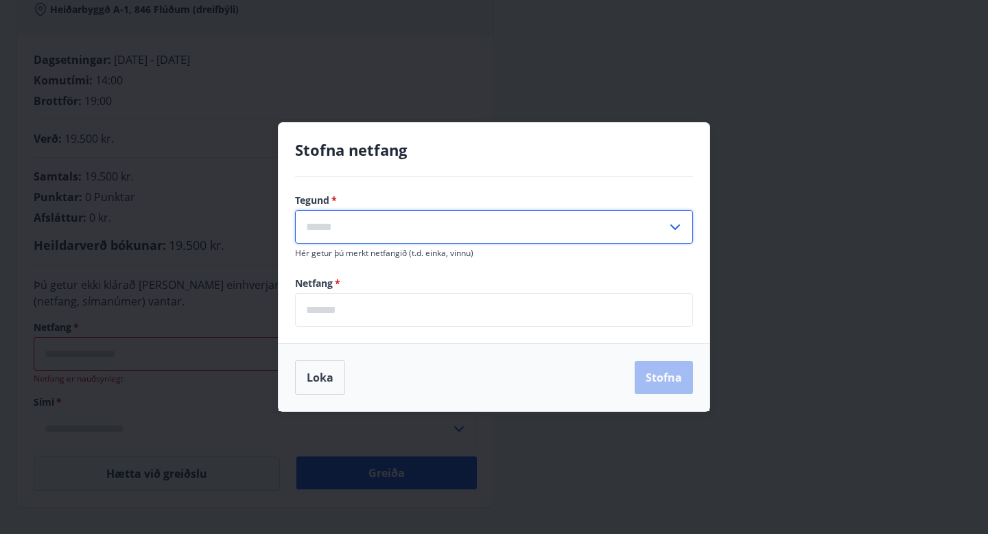
click at [383, 221] on input "text" at bounding box center [481, 227] width 372 height 34
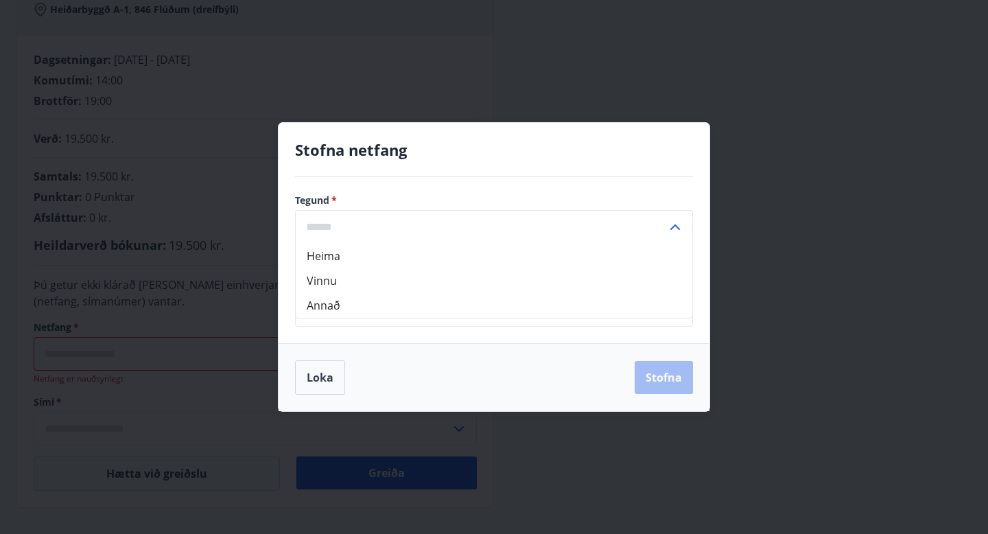
click at [350, 358] on div "Loka Stofna" at bounding box center [494, 377] width 431 height 68
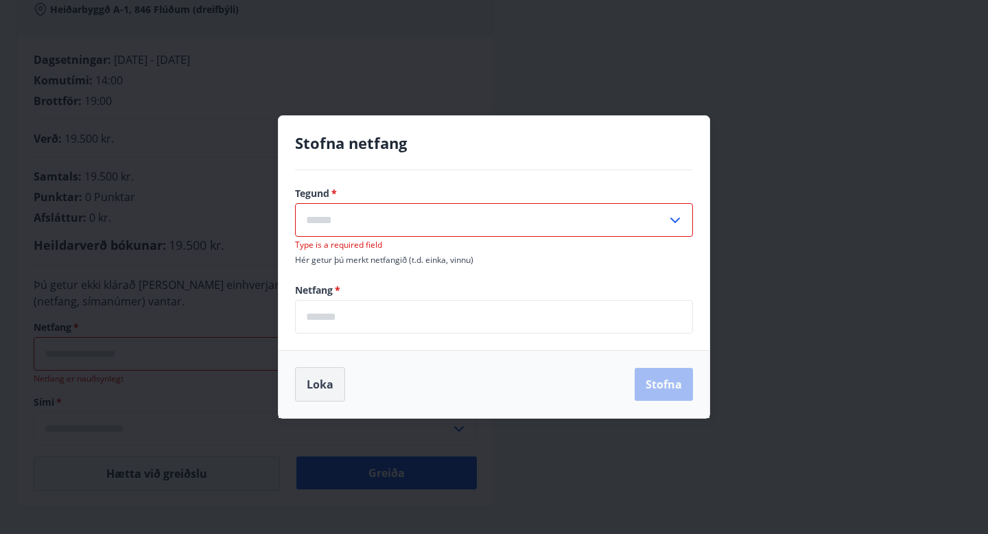
click at [337, 372] on button "Loka" at bounding box center [320, 384] width 50 height 34
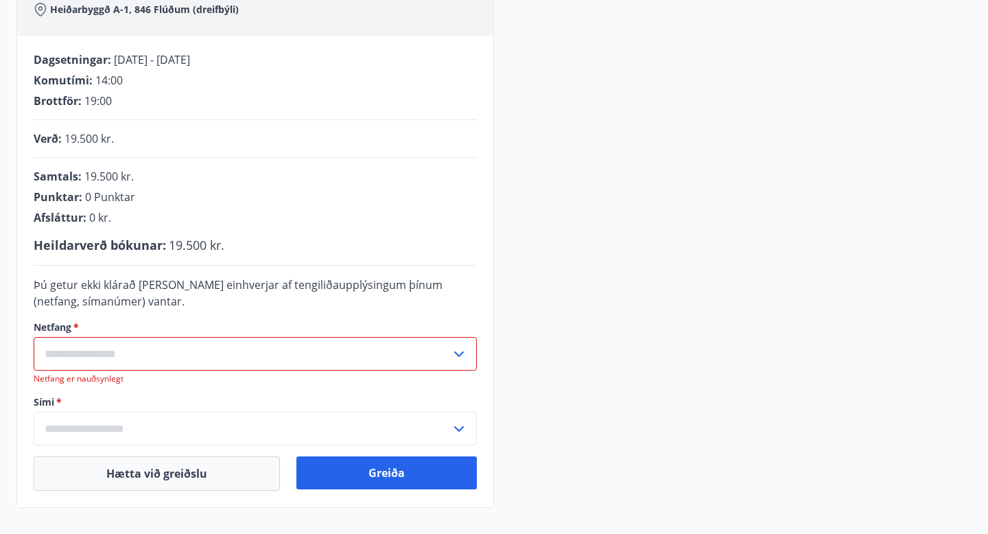
click at [307, 358] on input "text" at bounding box center [242, 354] width 417 height 34
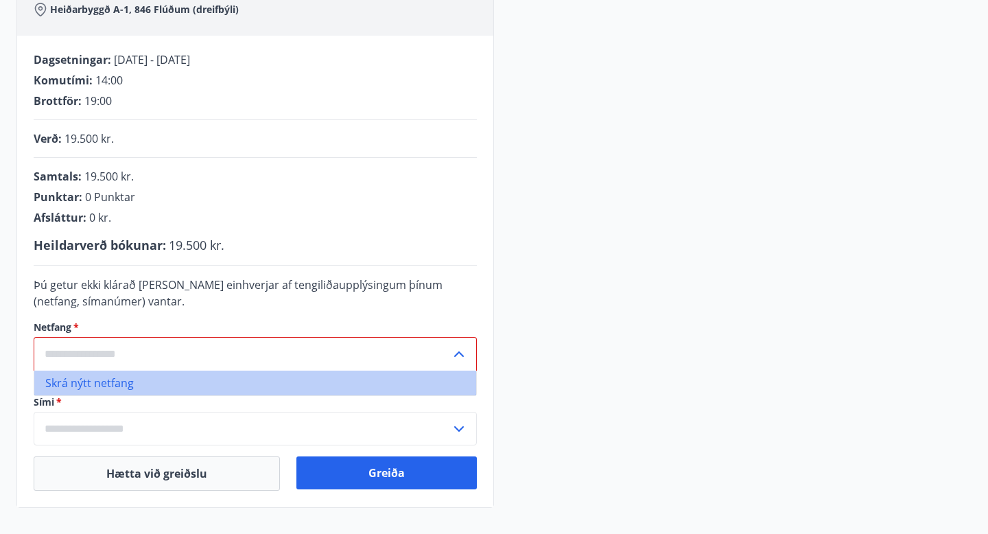
click at [128, 381] on li "Skrá nýtt netfang" at bounding box center [255, 382] width 442 height 25
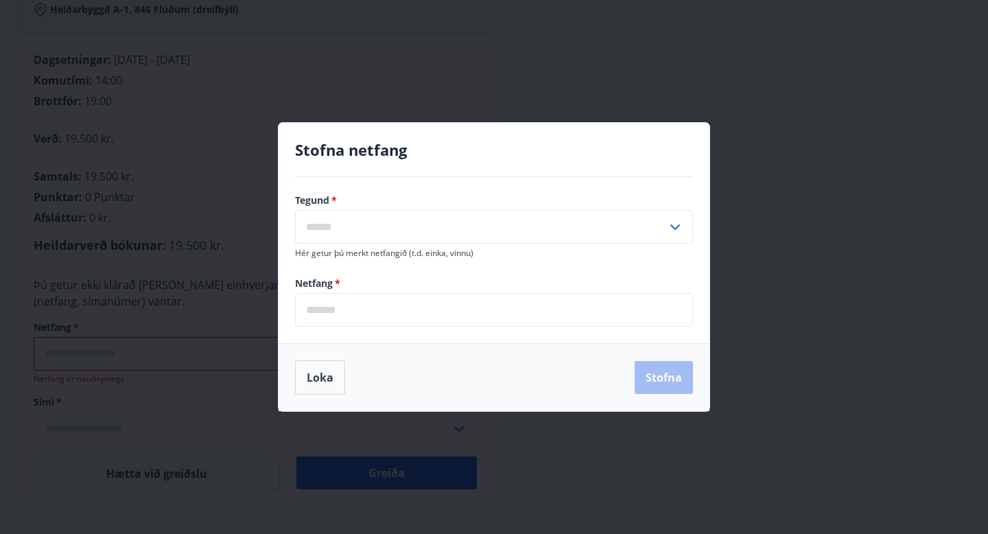
click at [324, 230] on input "text" at bounding box center [481, 227] width 372 height 34
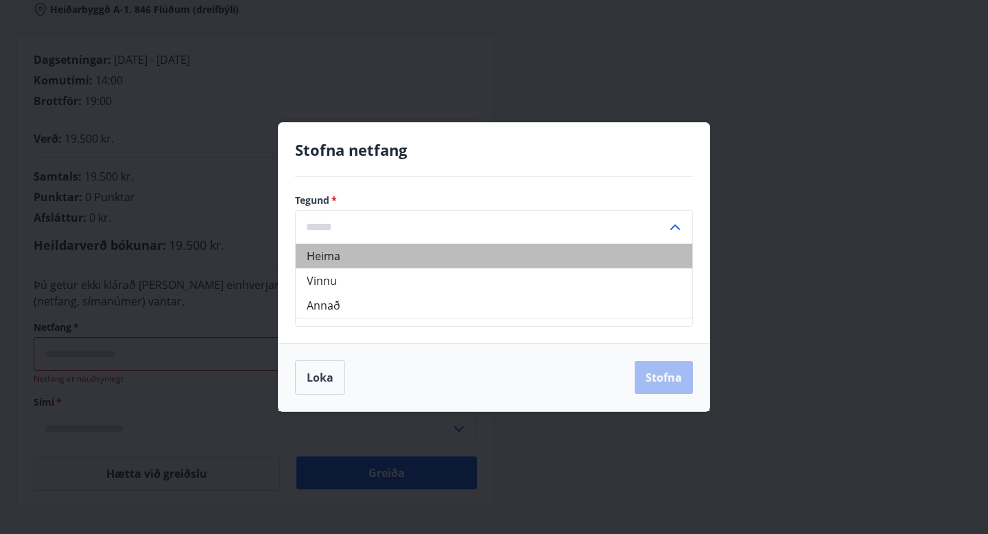
click at [334, 252] on li "Heima" at bounding box center [494, 256] width 397 height 25
type input "*****"
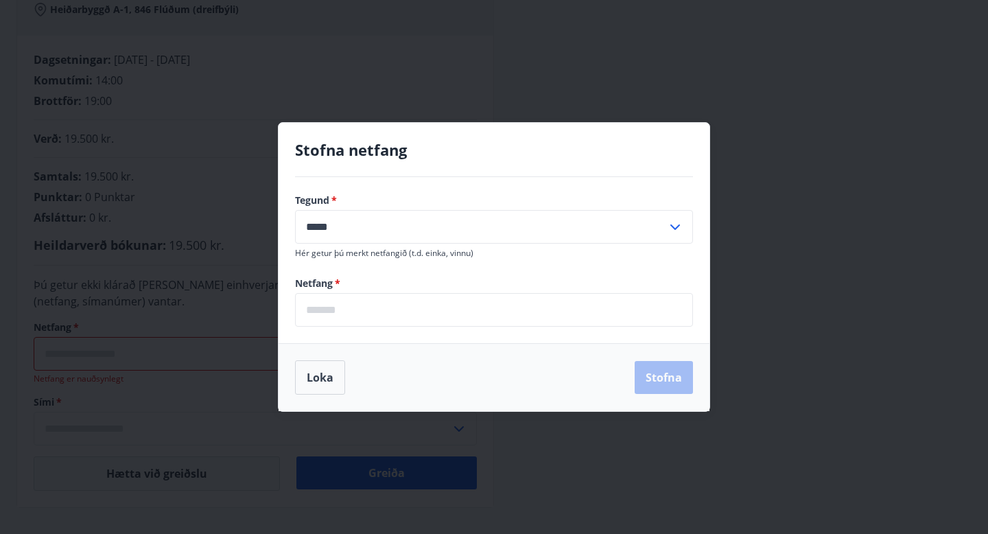
click at [327, 309] on input "email" at bounding box center [494, 310] width 398 height 34
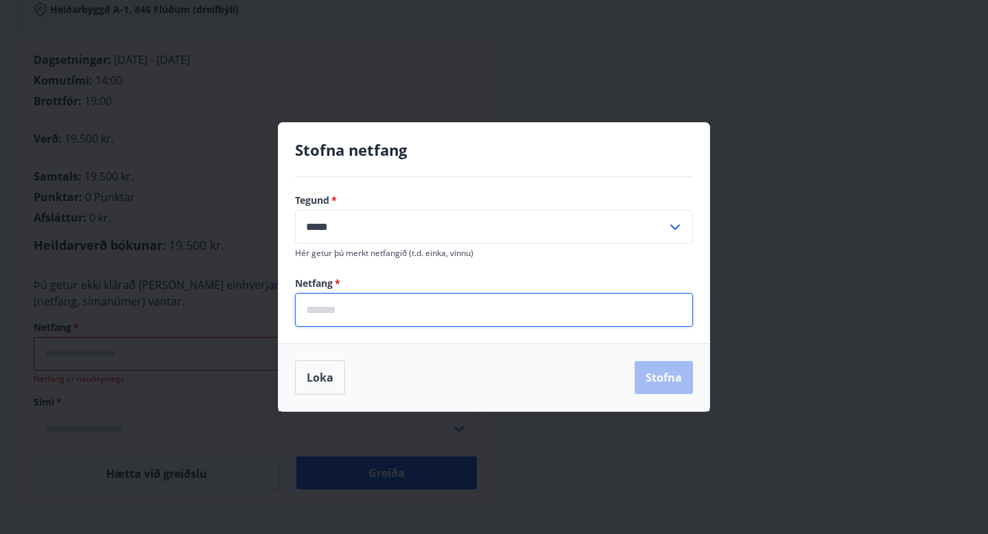
type input "**********"
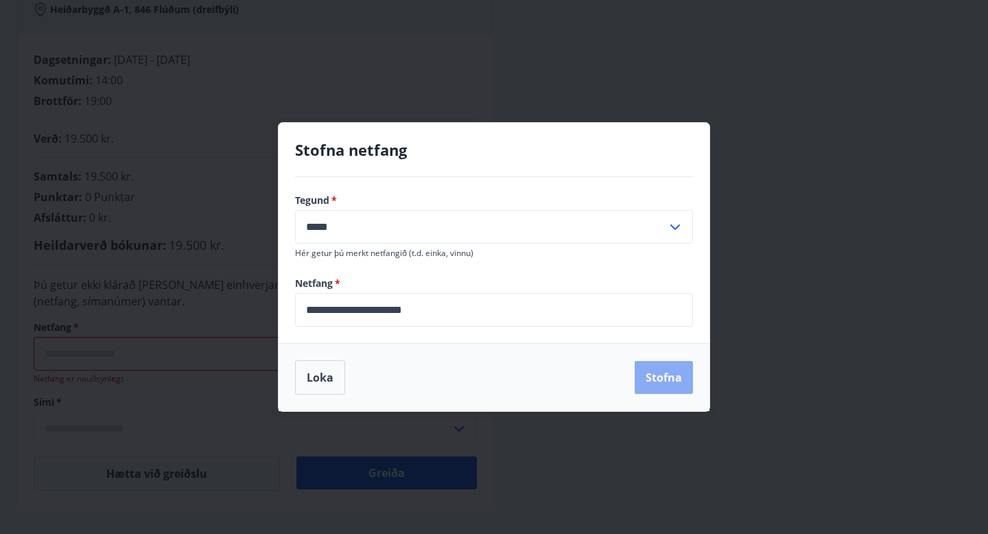
click at [659, 377] on button "Stofna" at bounding box center [664, 377] width 58 height 33
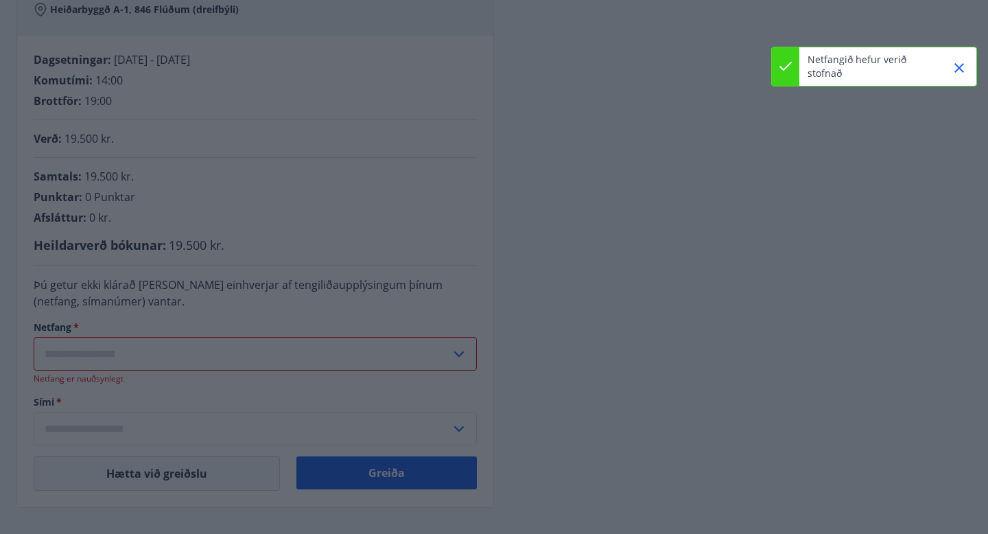
type input "**********"
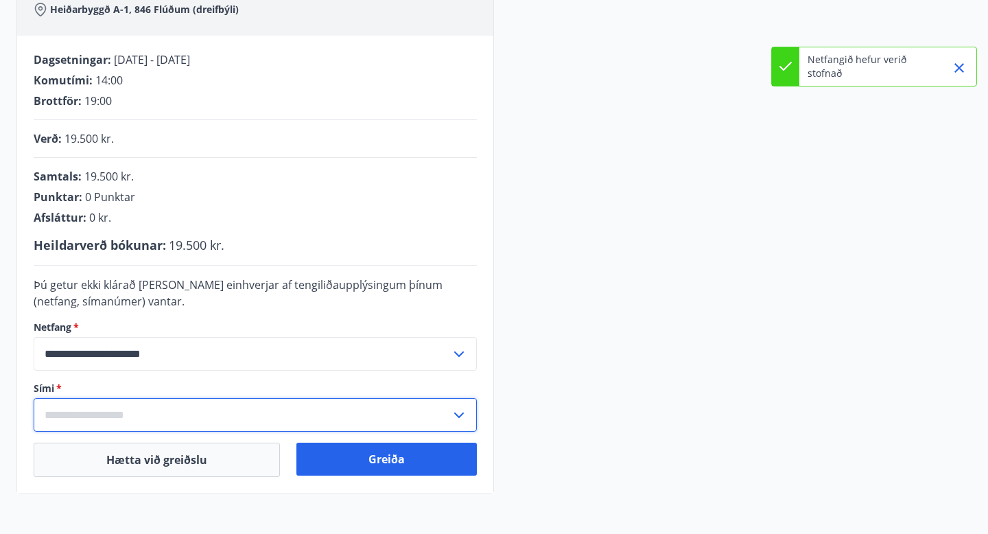
click at [414, 412] on input "text" at bounding box center [242, 415] width 417 height 34
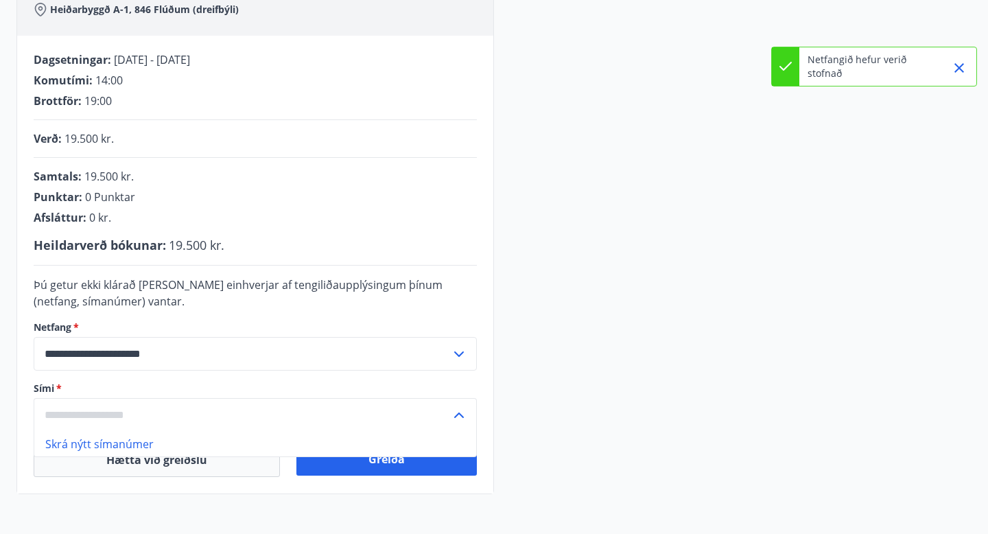
click at [84, 446] on li "Skrá nýtt símanúmer" at bounding box center [255, 443] width 442 height 25
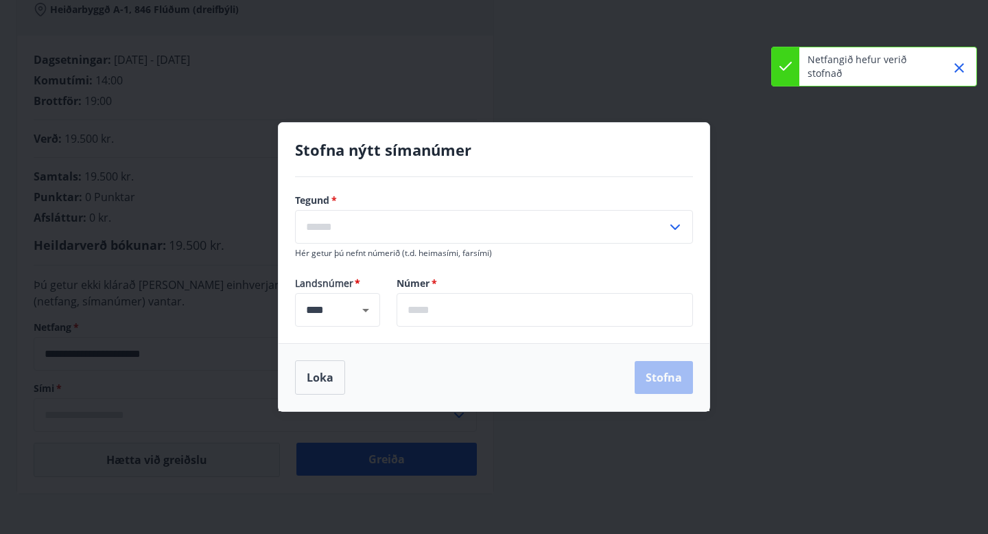
click at [375, 235] on input "text" at bounding box center [481, 227] width 372 height 34
click at [368, 259] on li "Farsími" at bounding box center [494, 256] width 397 height 25
type input "*******"
click at [440, 313] on input "text" at bounding box center [545, 310] width 296 height 34
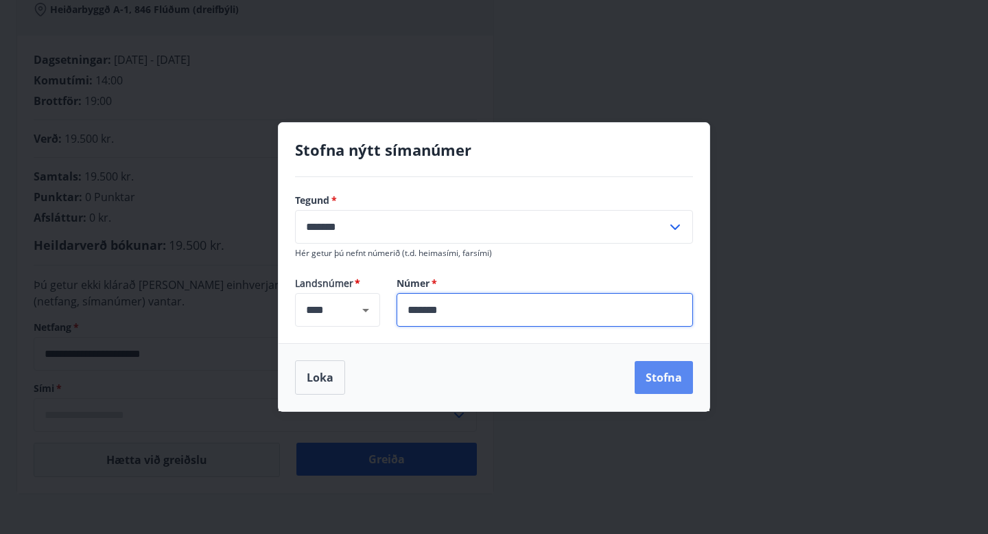
type input "*******"
click at [674, 379] on button "Stofna" at bounding box center [664, 377] width 58 height 33
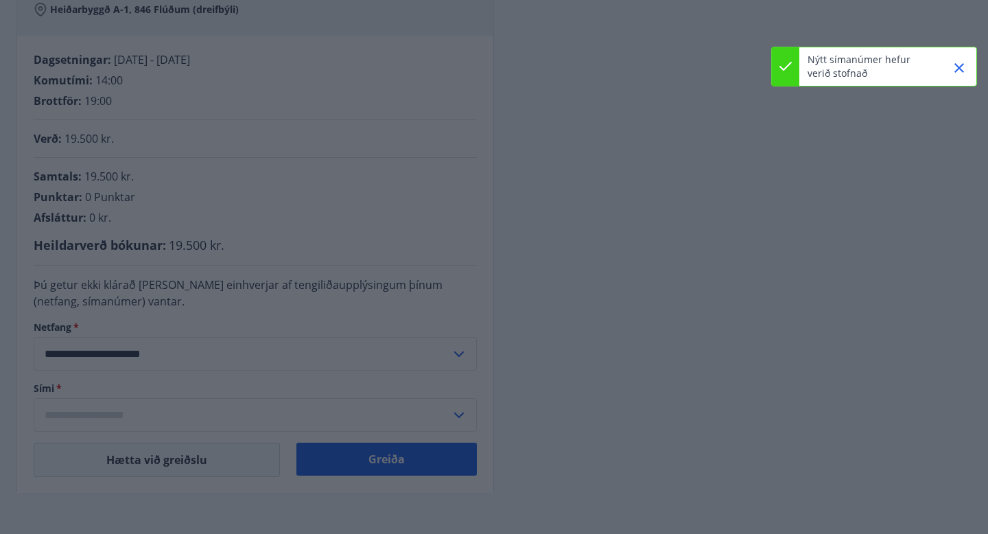
type input "**********"
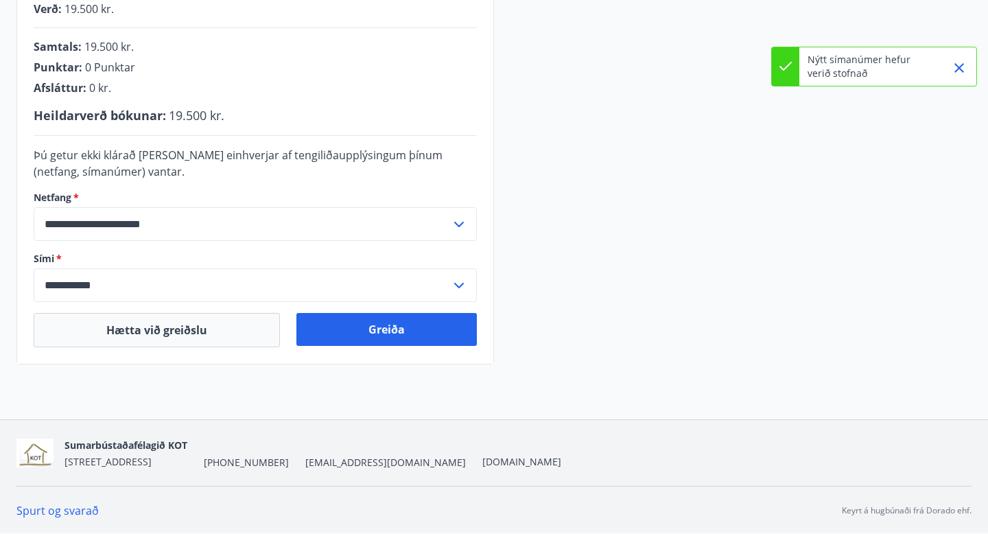
scroll to position [372, 0]
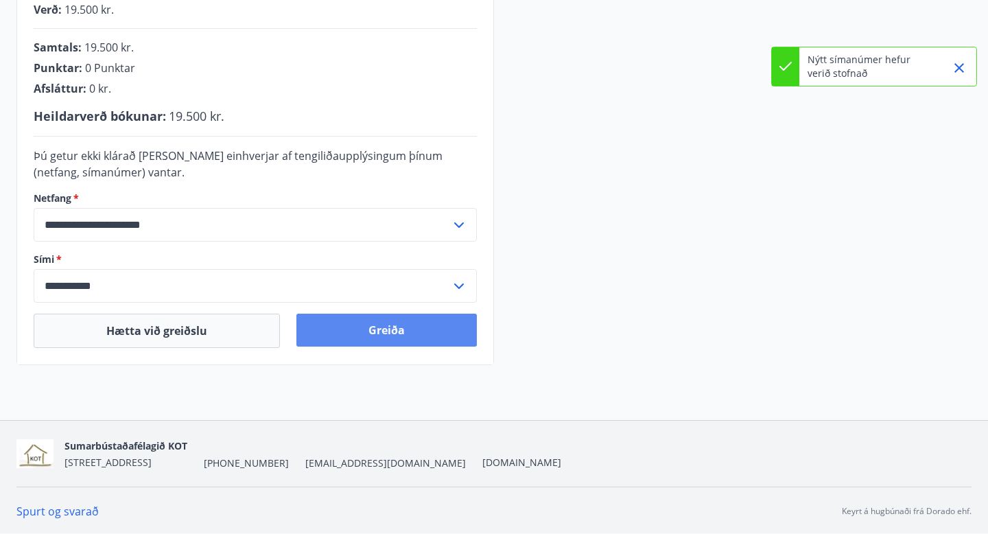
click at [390, 330] on button "Greiða" at bounding box center [386, 330] width 180 height 33
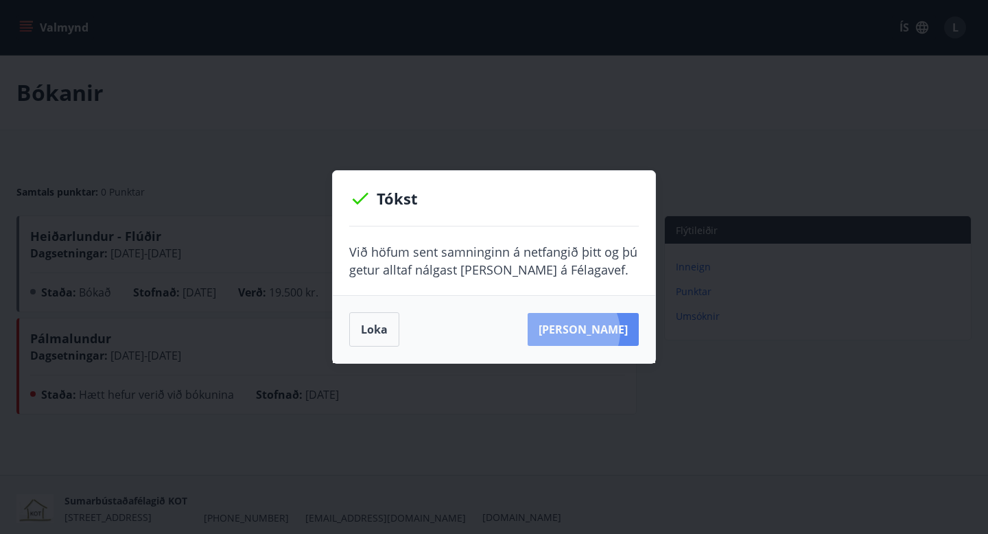
click at [592, 331] on button "[PERSON_NAME]" at bounding box center [583, 329] width 111 height 33
click at [377, 327] on button "Loka" at bounding box center [374, 329] width 50 height 34
